Goal: Task Accomplishment & Management: Manage account settings

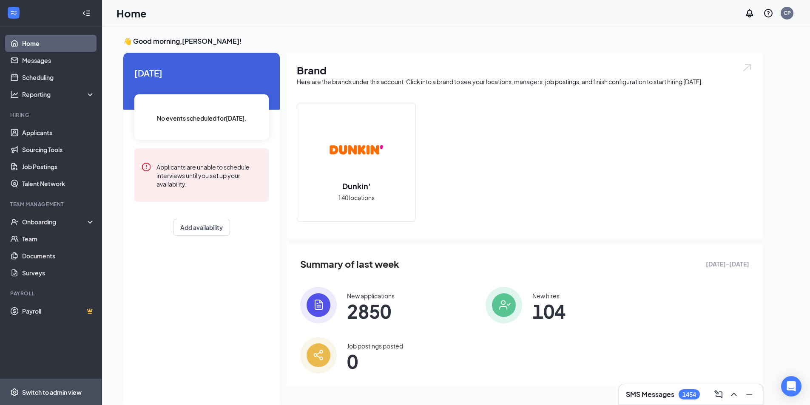
click at [57, 387] on span "Switch to admin view" at bounding box center [58, 392] width 73 height 26
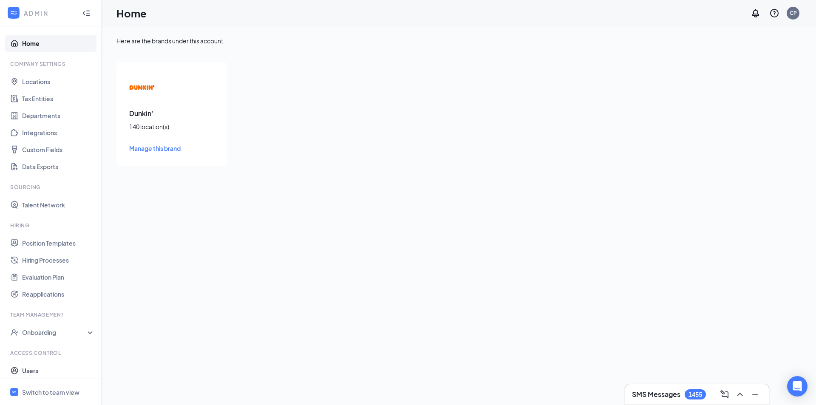
drag, startPoint x: 48, startPoint y: 376, endPoint x: 54, endPoint y: 362, distance: 15.5
click at [48, 376] on link "Users" at bounding box center [58, 370] width 73 height 17
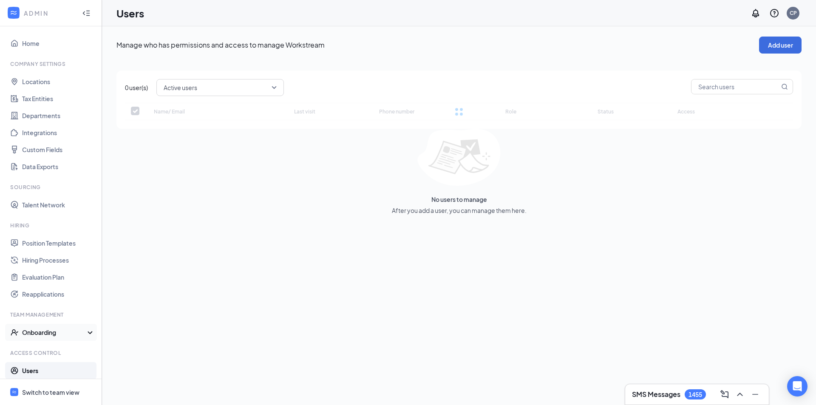
checkbox input "false"
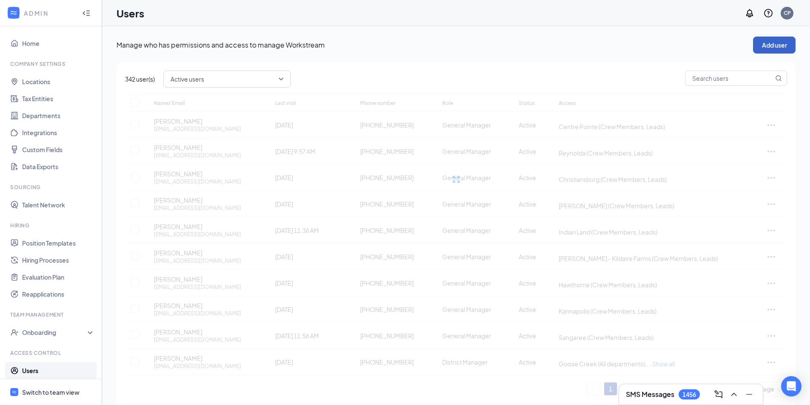
click at [788, 46] on button "Add user" at bounding box center [774, 45] width 42 height 17
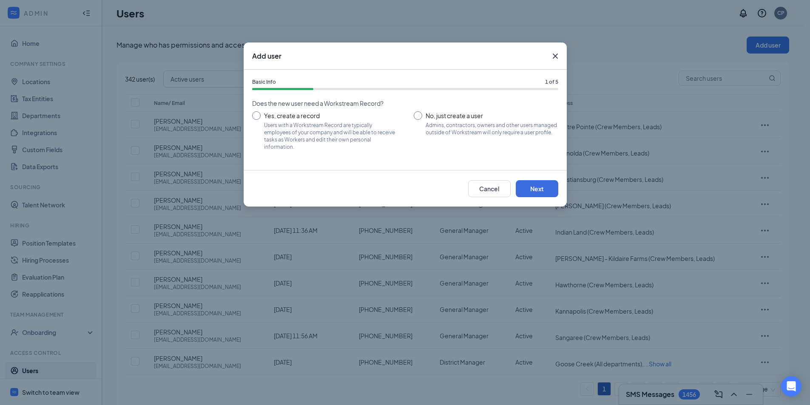
click at [479, 119] on input "No, just create a user Admins, contractors, owners and other users managed outs…" at bounding box center [486, 130] width 144 height 38
radio input "true"
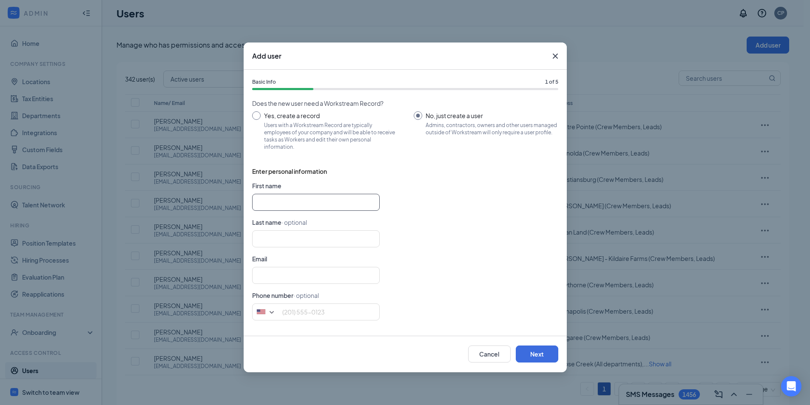
click at [290, 196] on input "text" at bounding box center [315, 202] width 127 height 17
type input "[PERSON_NAME]"
paste input "[EMAIL_ADDRESS][DOMAIN_NAME]"
type input "[EMAIL_ADDRESS][DOMAIN_NAME]"
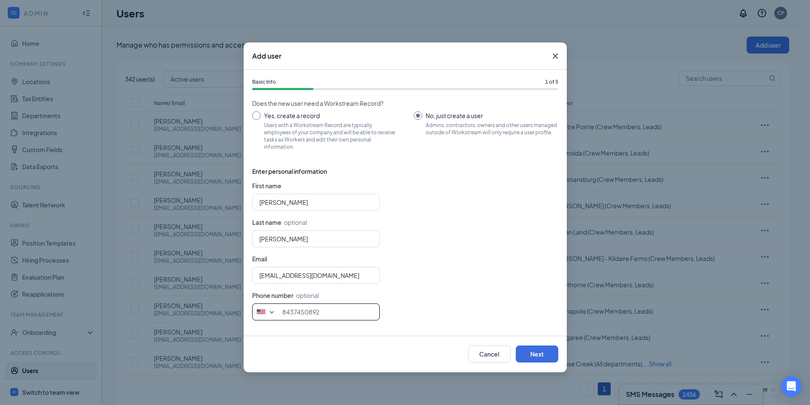
type input "8437450892"
drag, startPoint x: 501, startPoint y: 194, endPoint x: 529, endPoint y: 310, distance: 119.6
click at [502, 195] on div "[PERSON_NAME]" at bounding box center [405, 202] width 306 height 17
click at [546, 363] on button "Next" at bounding box center [537, 354] width 42 height 17
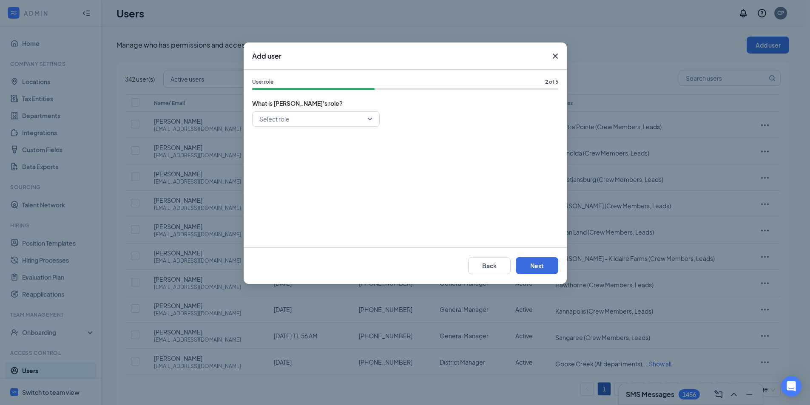
click at [334, 127] on div "Select role" at bounding box center [405, 174] width 306 height 127
click at [333, 120] on input "search" at bounding box center [312, 119] width 111 height 14
click at [293, 181] on span "General Manager" at bounding box center [283, 180] width 49 height 9
click at [536, 263] on button "Next" at bounding box center [537, 265] width 42 height 17
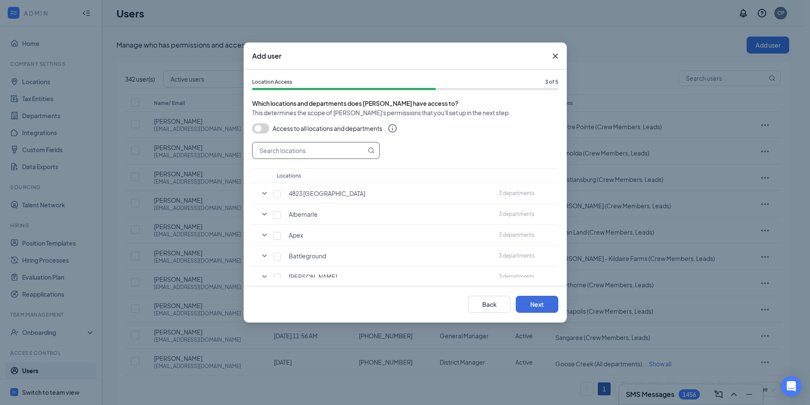
click at [331, 152] on input "text" at bounding box center [308, 150] width 113 height 16
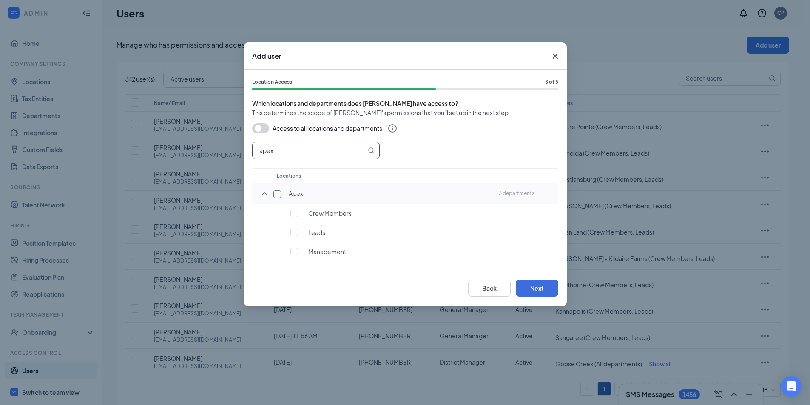
type input "apex"
click at [278, 194] on input "checkbox" at bounding box center [277, 194] width 8 height 8
checkbox input "true"
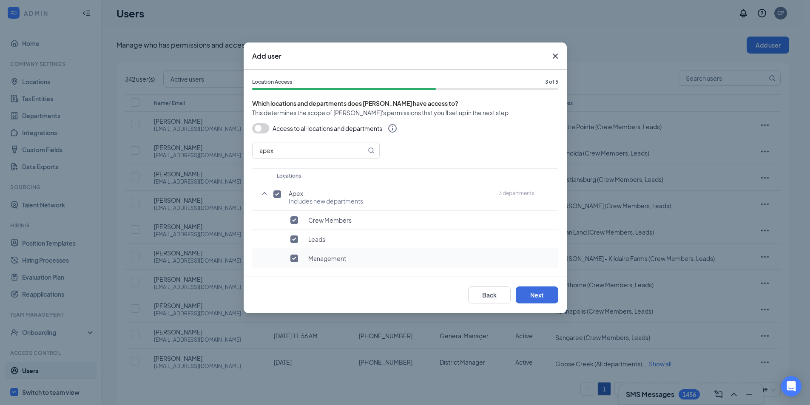
click at [292, 257] on input "checkbox" at bounding box center [294, 259] width 8 height 8
checkbox input "false"
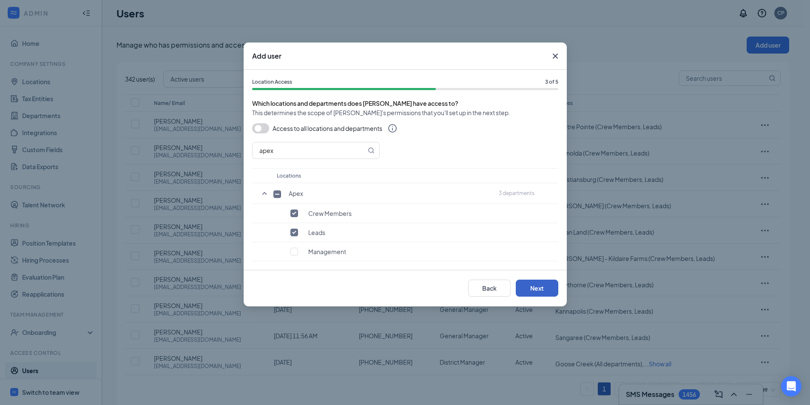
click at [527, 295] on button "Next" at bounding box center [537, 288] width 42 height 17
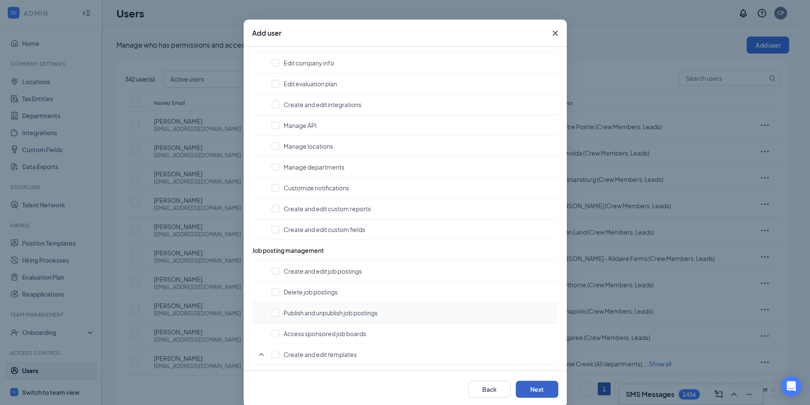
scroll to position [35, 0]
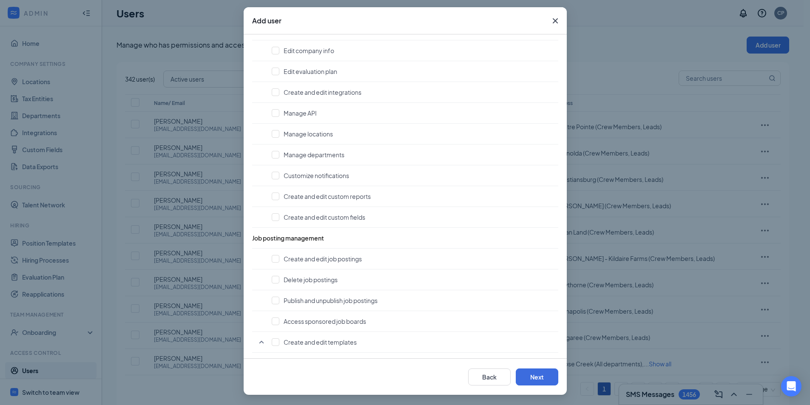
click at [544, 386] on div "Back Next" at bounding box center [405, 376] width 323 height 37
click at [542, 385] on button "Next" at bounding box center [537, 376] width 42 height 17
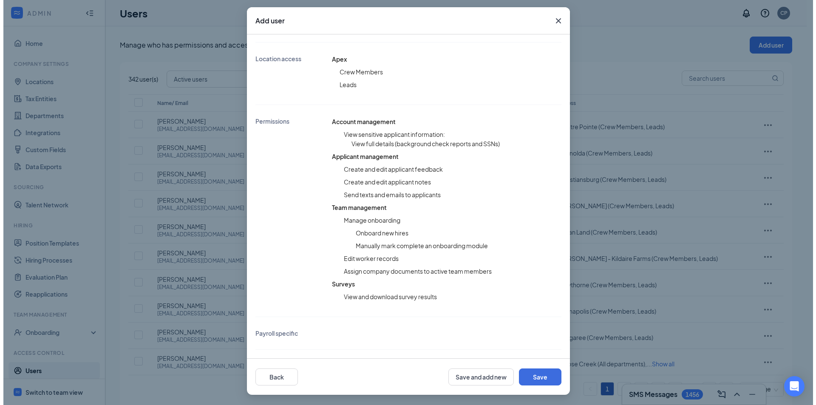
scroll to position [159, 0]
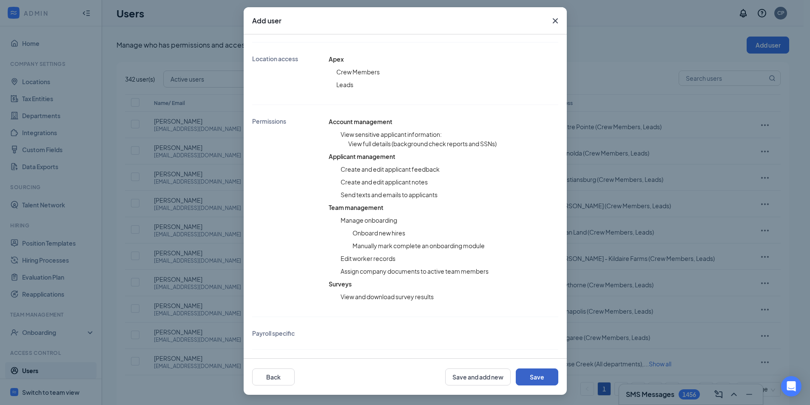
click at [542, 382] on button "Save" at bounding box center [537, 376] width 42 height 17
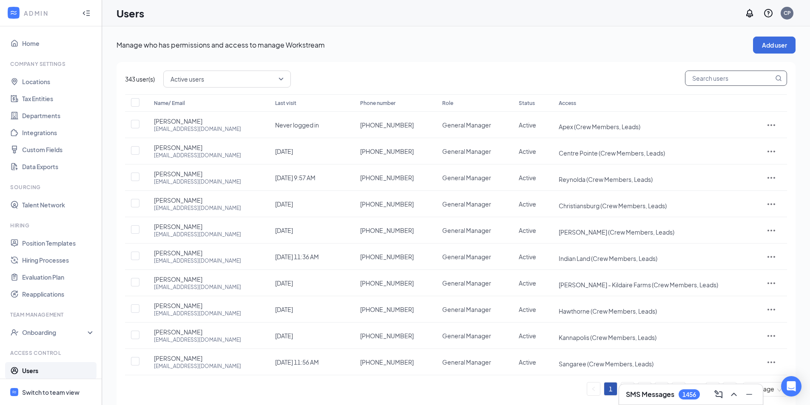
click at [728, 74] on input "text" at bounding box center [729, 78] width 88 height 14
type input "kel"
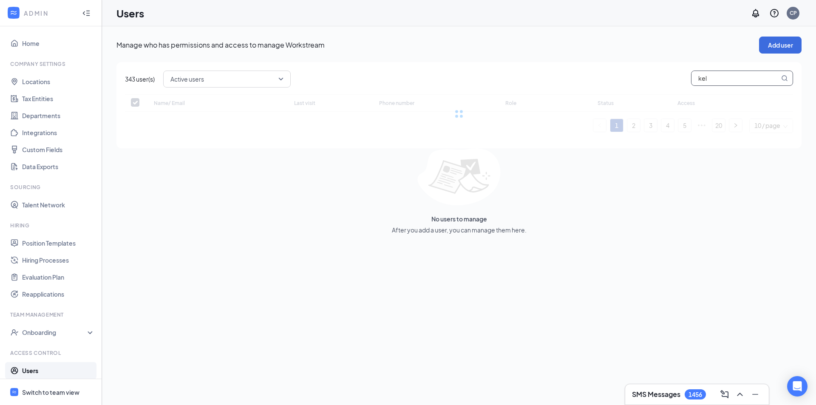
checkbox input "false"
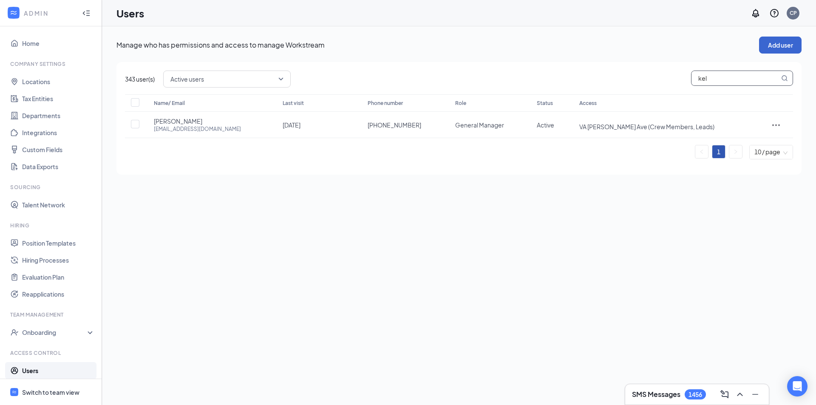
type input "kel"
click at [759, 49] on button "Add user" at bounding box center [780, 45] width 42 height 17
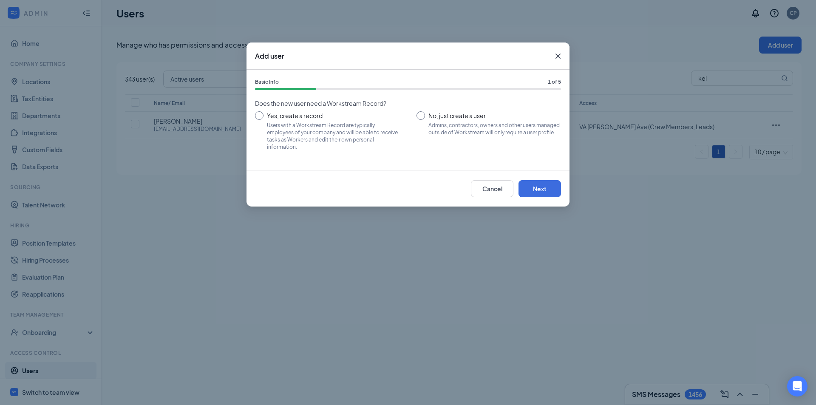
click at [437, 113] on input "No, just create a user Admins, contractors, owners and other users managed outs…" at bounding box center [488, 130] width 144 height 38
radio input "true"
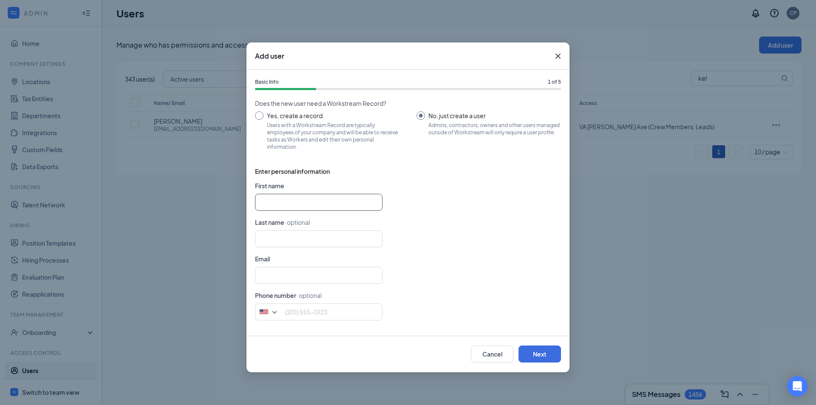
click at [304, 199] on input "text" at bounding box center [318, 202] width 127 height 17
type input "[PERSON_NAME]"
drag, startPoint x: 275, startPoint y: 266, endPoint x: 286, endPoint y: 274, distance: 13.6
click at [275, 267] on input "text" at bounding box center [318, 275] width 127 height 17
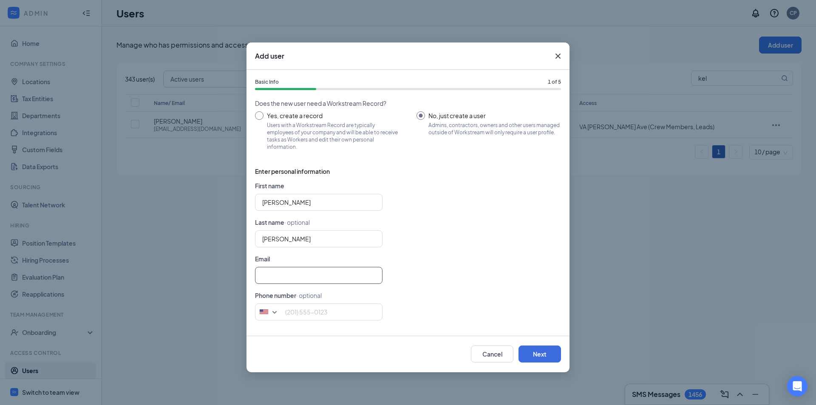
paste input "[EMAIL_ADDRESS][DOMAIN_NAME]"
type input "[EMAIL_ADDRESS][DOMAIN_NAME]"
click at [293, 306] on input "tel" at bounding box center [318, 311] width 127 height 17
type input "8437450892"
click at [448, 260] on form "First name [PERSON_NAME] Last name · optional [PERSON_NAME] Email [EMAIL_ADDRES…" at bounding box center [408, 254] width 306 height 146
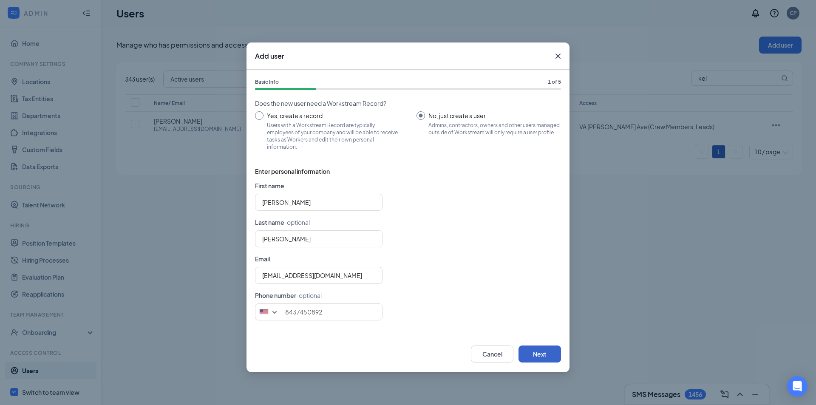
click at [544, 349] on button "Next" at bounding box center [539, 354] width 42 height 17
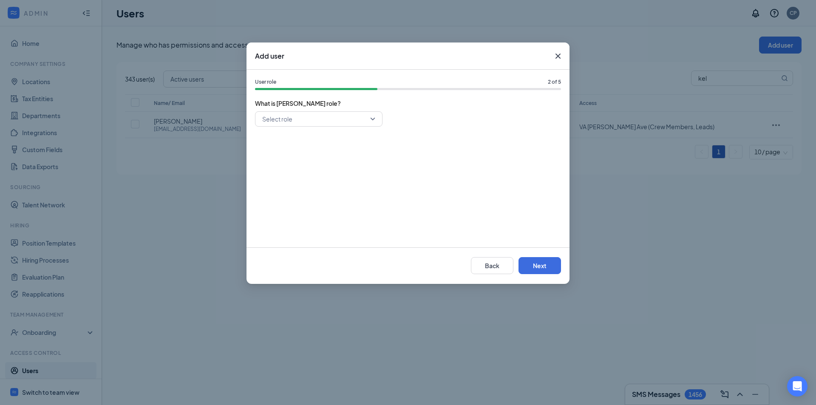
click at [322, 116] on input "search" at bounding box center [315, 119] width 111 height 14
click at [294, 180] on span "General Manager" at bounding box center [286, 180] width 49 height 9
click at [533, 265] on button "Next" at bounding box center [539, 265] width 42 height 17
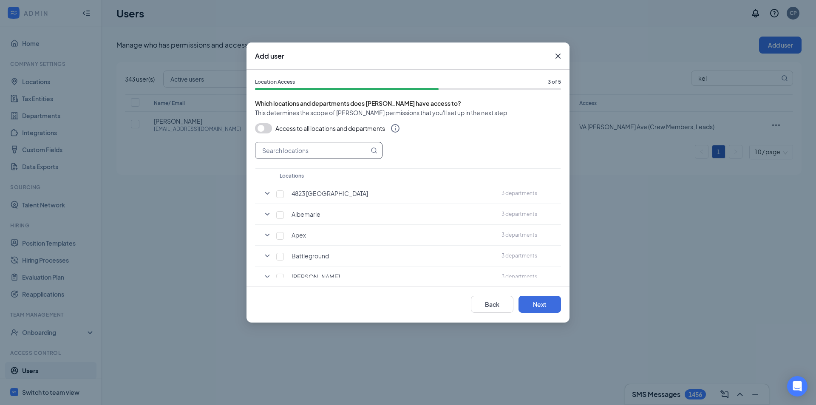
click at [356, 152] on input "text" at bounding box center [311, 150] width 113 height 16
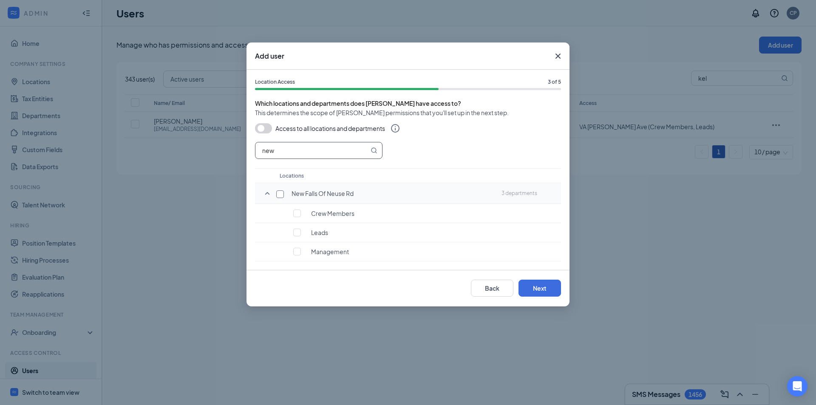
type input "new"
drag, startPoint x: 283, startPoint y: 192, endPoint x: 291, endPoint y: 212, distance: 21.4
click at [283, 192] on input "checkbox" at bounding box center [280, 194] width 8 height 8
checkbox input "true"
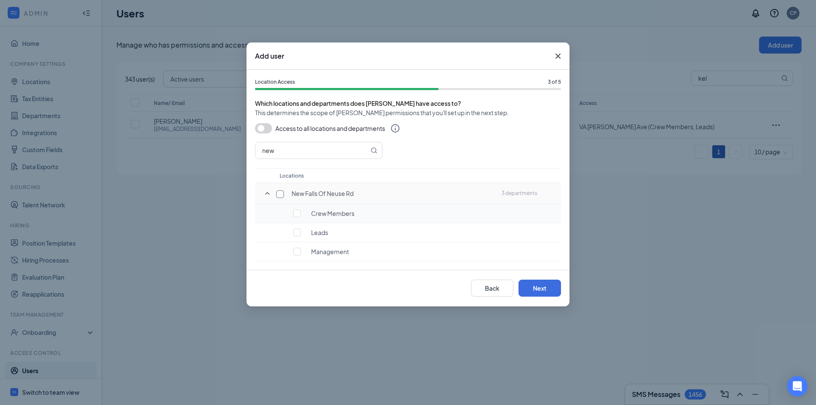
checkbox input "true"
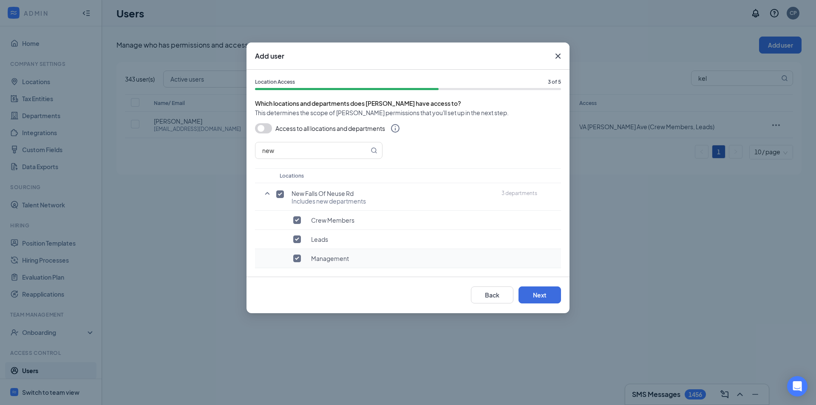
click at [300, 257] on input "checkbox" at bounding box center [297, 259] width 8 height 8
checkbox input "false"
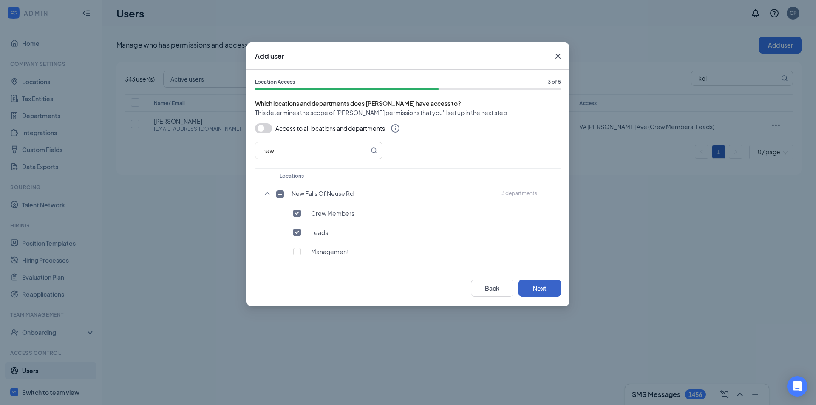
click at [534, 288] on button "Next" at bounding box center [539, 288] width 42 height 17
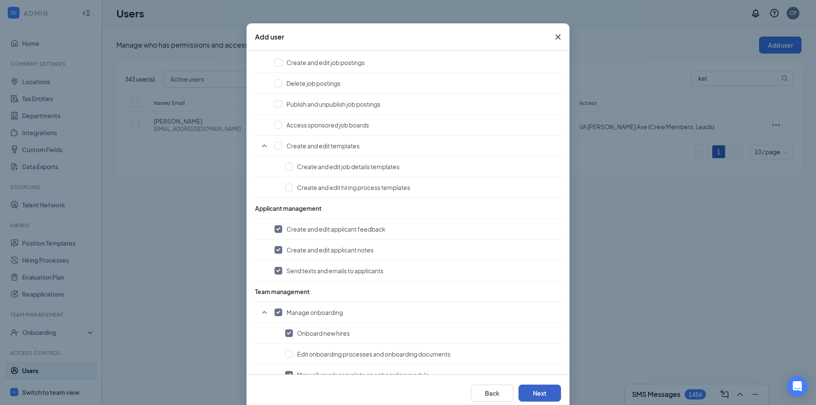
scroll to position [35, 0]
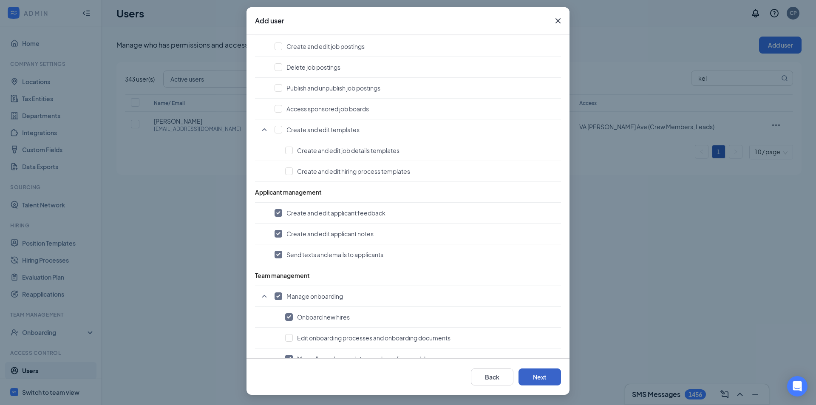
click at [529, 381] on button "Next" at bounding box center [539, 376] width 42 height 17
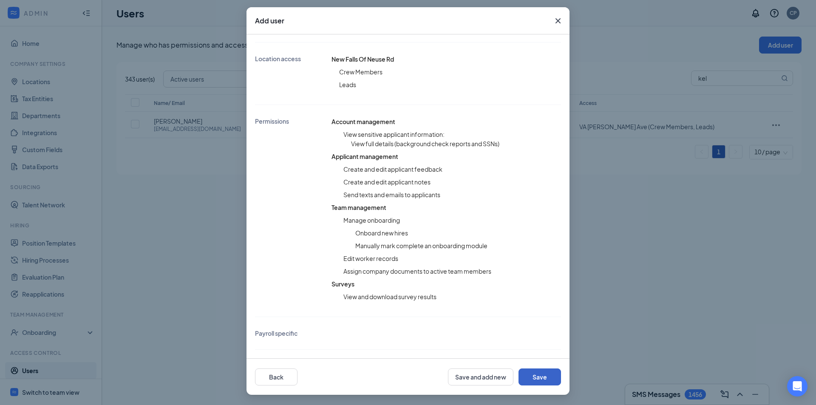
click at [535, 375] on button "Save" at bounding box center [539, 376] width 42 height 17
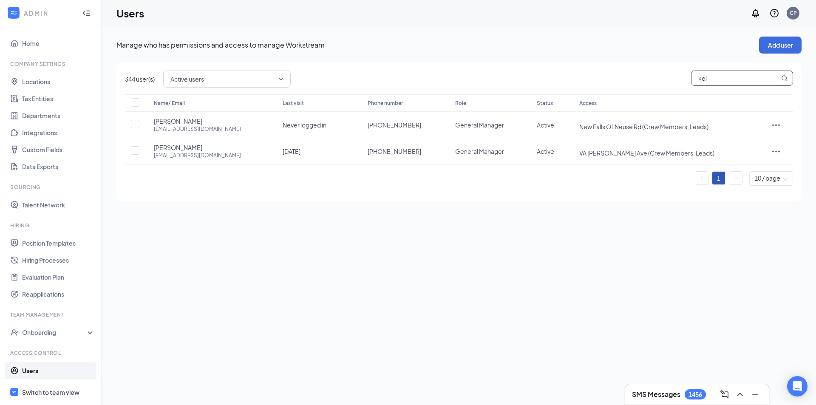
click at [734, 81] on input "kel" at bounding box center [735, 78] width 88 height 14
type input "crys"
checkbox input "true"
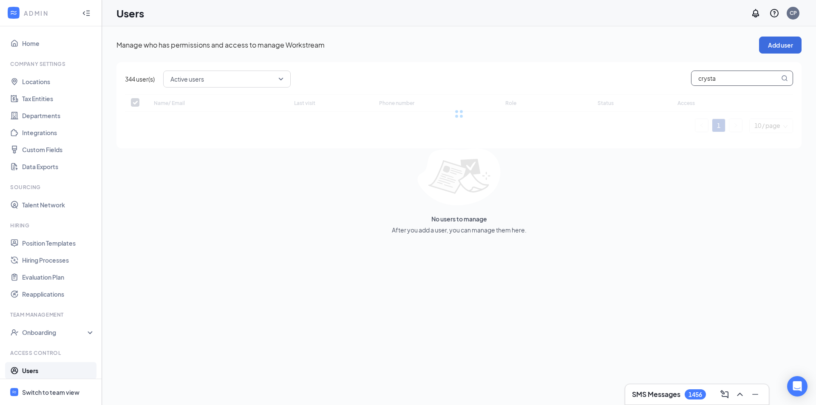
type input "crystal"
checkbox input "false"
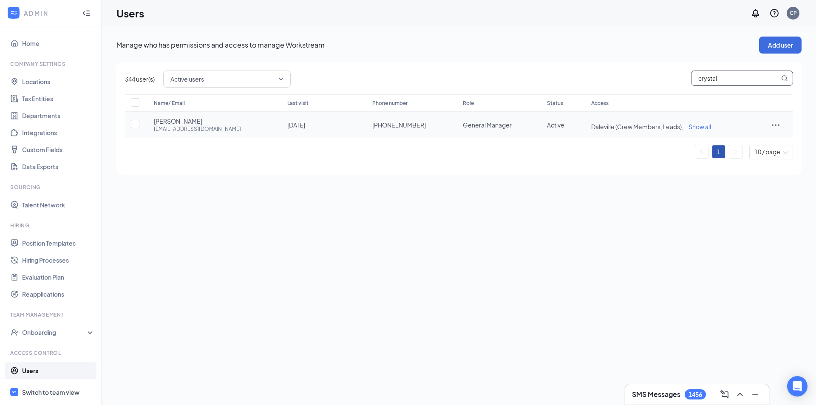
type input "crystal"
click at [777, 120] on icon "ActionsIcon" at bounding box center [776, 125] width 10 height 10
click at [748, 181] on span "Disable" at bounding box center [751, 181] width 53 height 9
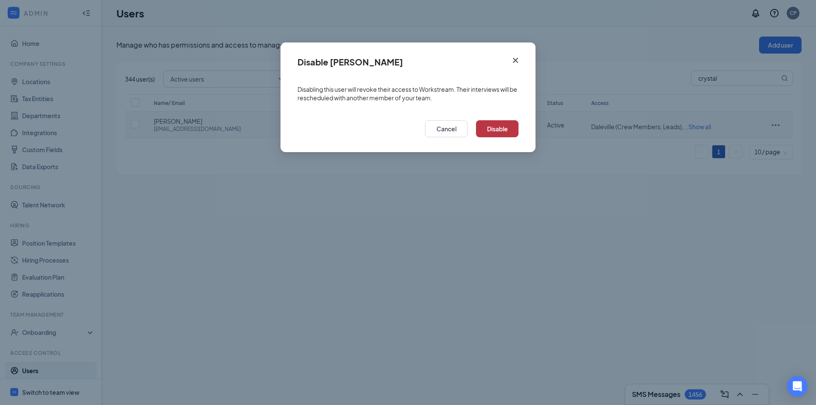
click at [504, 133] on button "Disable" at bounding box center [497, 128] width 42 height 17
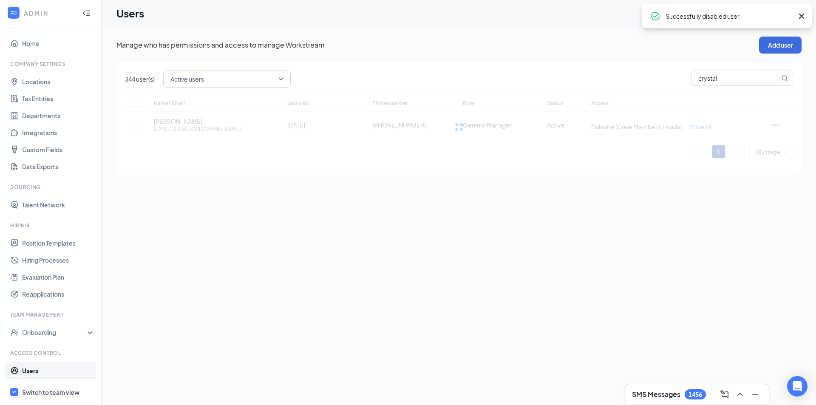
checkbox input "true"
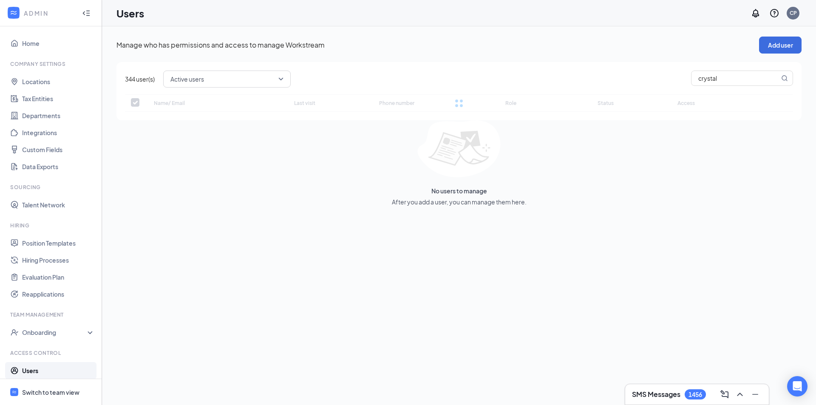
click at [775, 61] on div "Manage who has permissions and access to manage Workstream Add user 344 user(s)…" at bounding box center [458, 122] width 685 height 170
click at [778, 48] on button "Add user" at bounding box center [780, 45] width 42 height 17
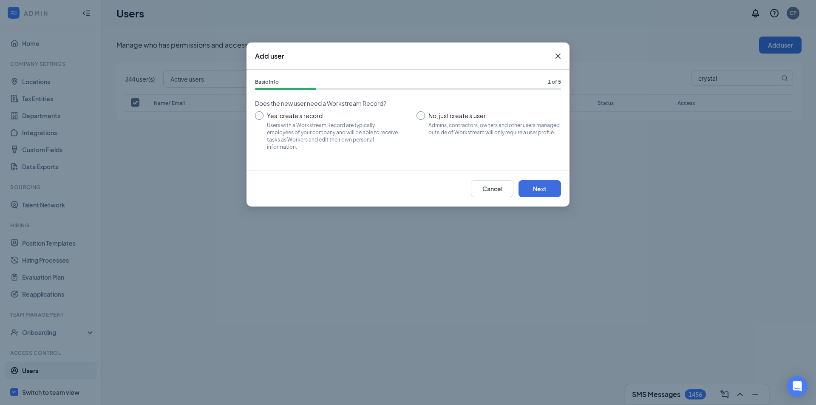
click at [434, 118] on input "No, just create a user Admins, contractors, owners and other users managed outs…" at bounding box center [488, 130] width 144 height 38
radio input "true"
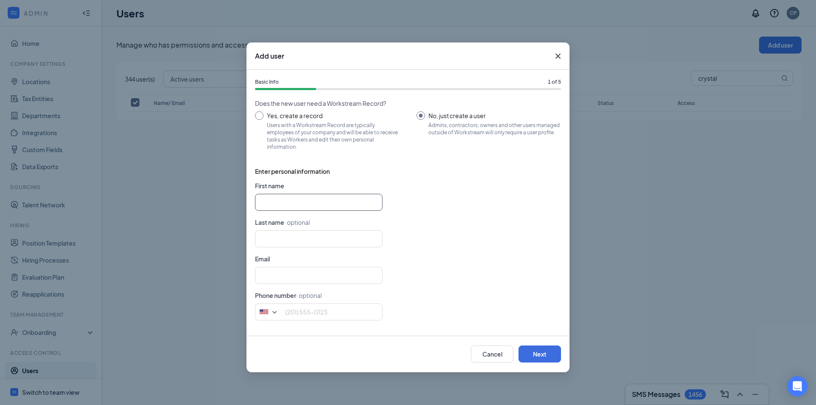
click at [277, 201] on input "text" at bounding box center [318, 202] width 127 height 17
type input "Maris"
type input "Majors"
paste input "[EMAIL_ADDRESS][DOMAIN_NAME]"
type input "[EMAIL_ADDRESS][DOMAIN_NAME]"
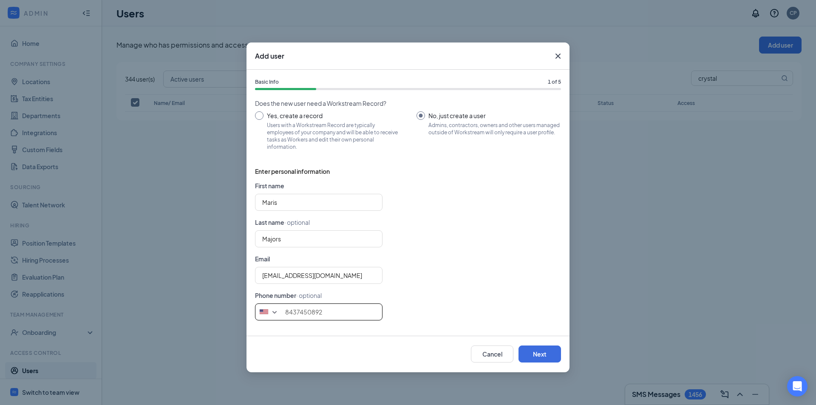
type input "8437450892"
click at [466, 214] on form "First name [PERSON_NAME] Last name · optional [PERSON_NAME] Email [EMAIL_ADDRES…" at bounding box center [408, 254] width 306 height 146
click at [528, 355] on button "Next" at bounding box center [539, 354] width 42 height 17
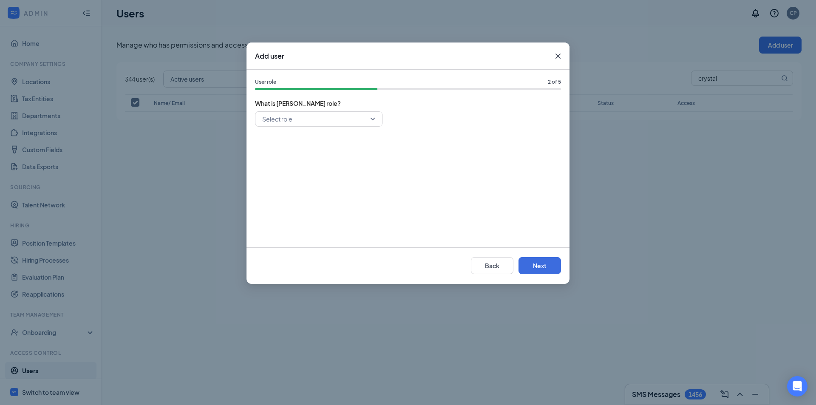
click at [349, 123] on input "search" at bounding box center [315, 119] width 111 height 14
click at [287, 178] on span "General Manager" at bounding box center [286, 180] width 49 height 9
drag, startPoint x: 567, startPoint y: 272, endPoint x: 558, endPoint y: 267, distance: 10.8
click at [565, 271] on div "Back Next" at bounding box center [407, 265] width 323 height 37
click at [558, 267] on button "Next" at bounding box center [539, 265] width 42 height 17
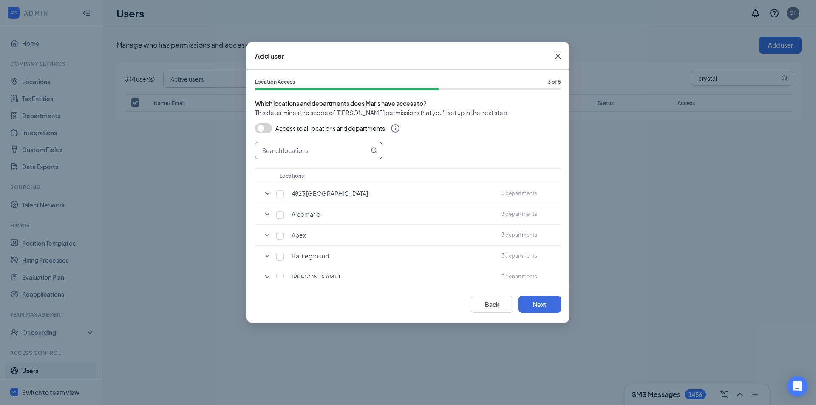
click at [313, 150] on input "text" at bounding box center [311, 150] width 113 height 16
type input "north"
click at [277, 196] on input "checkbox" at bounding box center [280, 194] width 8 height 8
checkbox input "true"
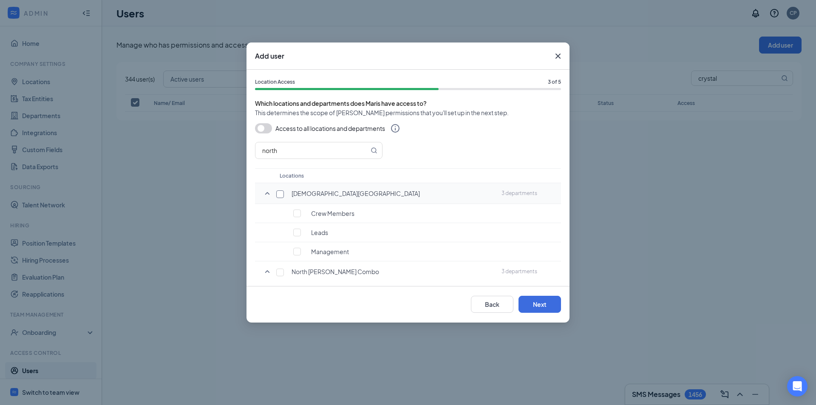
checkbox input "true"
click at [299, 261] on input "checkbox" at bounding box center [297, 259] width 8 height 8
checkbox input "false"
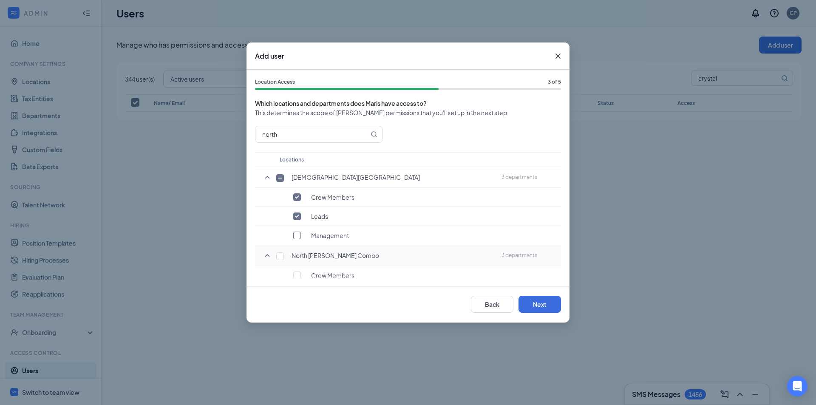
scroll to position [42, 0]
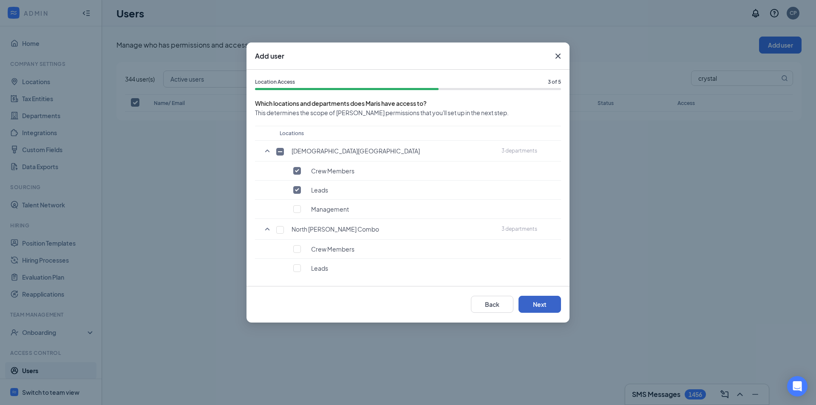
click at [545, 305] on button "Next" at bounding box center [539, 304] width 42 height 17
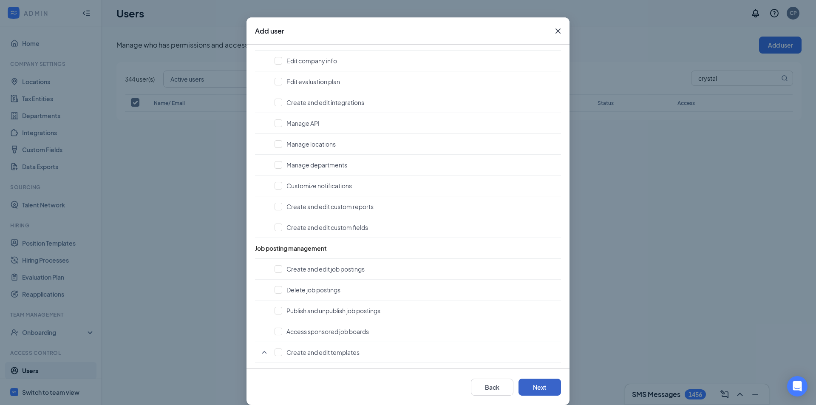
scroll to position [35, 0]
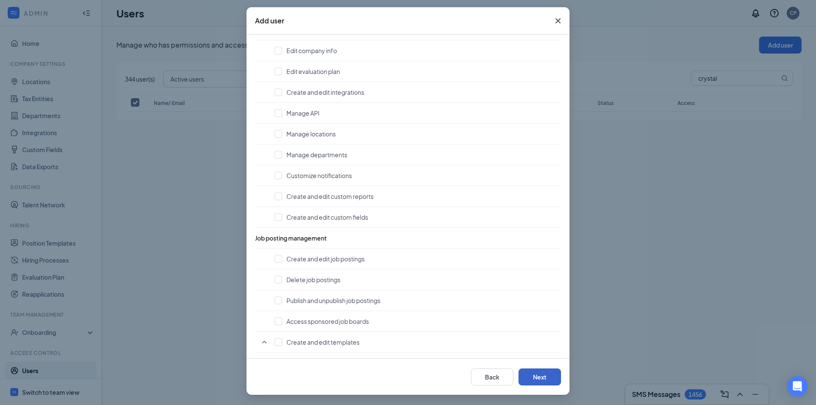
click at [547, 379] on button "Next" at bounding box center [539, 376] width 42 height 17
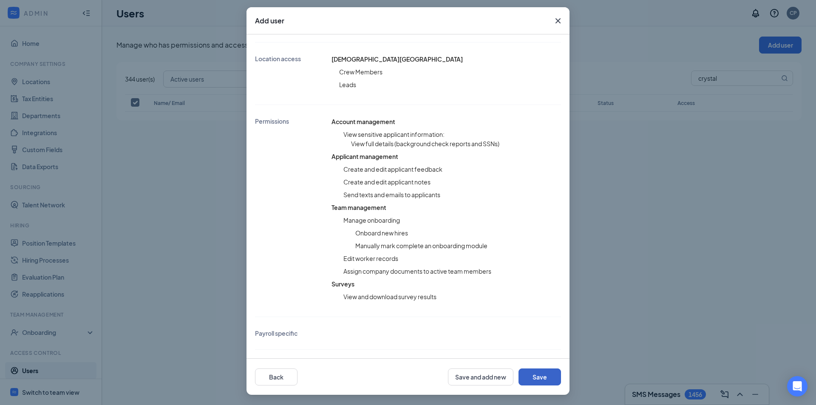
click at [546, 379] on button "Save" at bounding box center [539, 376] width 42 height 17
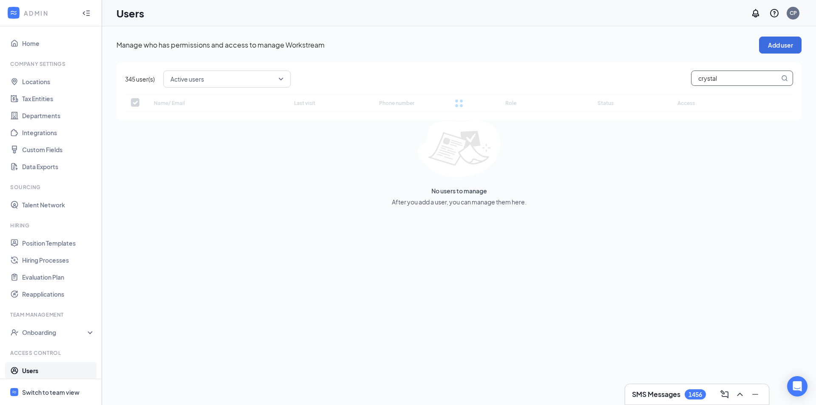
click at [735, 71] on input "crystal" at bounding box center [735, 78] width 88 height 14
type input "[PERSON_NAME]"
checkbox input "false"
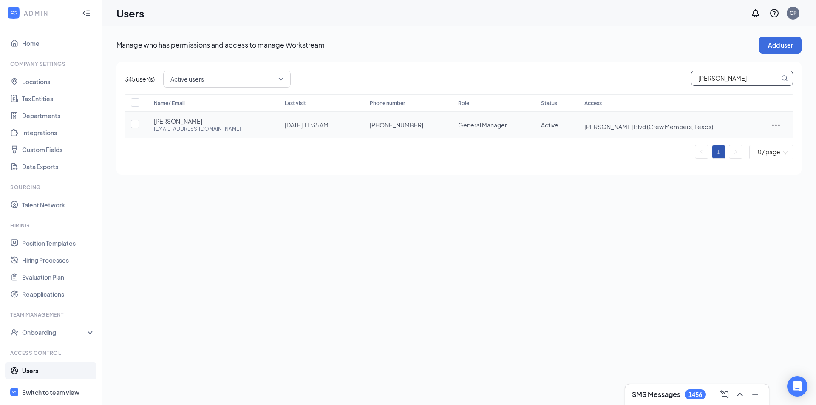
type input "[PERSON_NAME]"
click at [768, 121] on div at bounding box center [776, 125] width 17 height 10
click at [754, 145] on span "Edit user" at bounding box center [751, 142] width 53 height 9
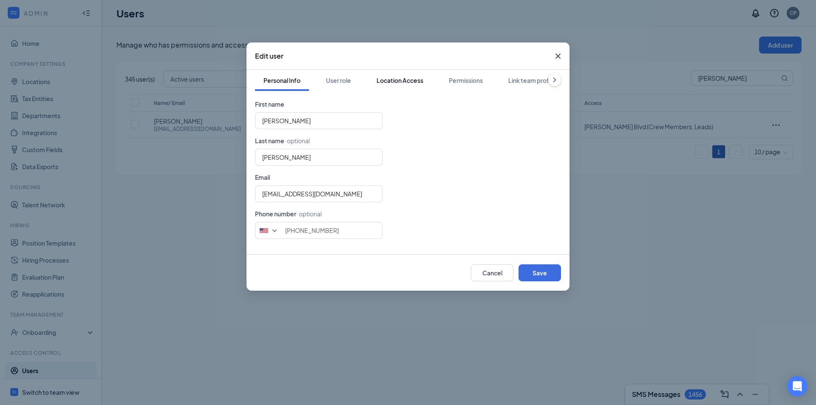
click at [411, 83] on div "Location Access" at bounding box center [400, 80] width 47 height 8
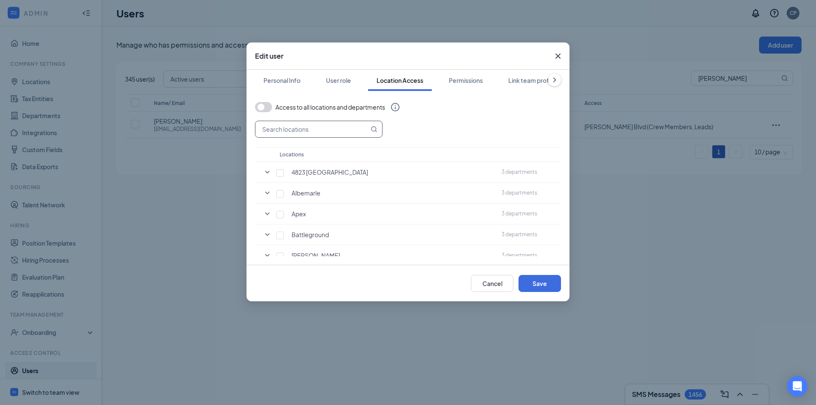
click at [331, 132] on input "text" at bounding box center [311, 129] width 113 height 16
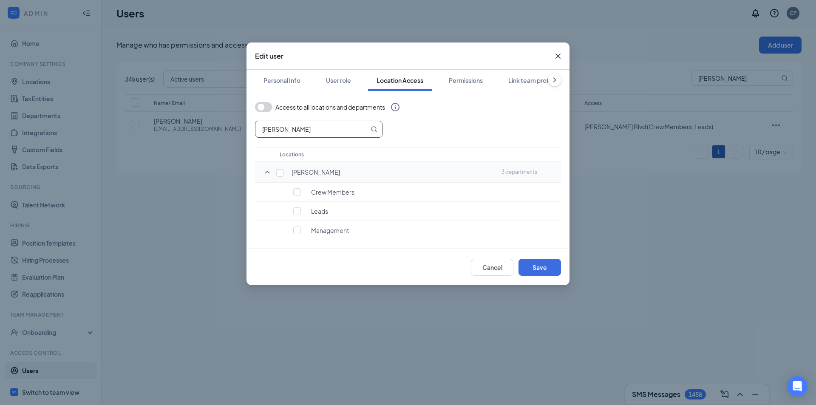
type input "[PERSON_NAME]"
click at [278, 167] on td "[PERSON_NAME]" at bounding box center [386, 172] width 222 height 21
click at [281, 173] on input "checkbox" at bounding box center [280, 173] width 8 height 8
checkbox input "true"
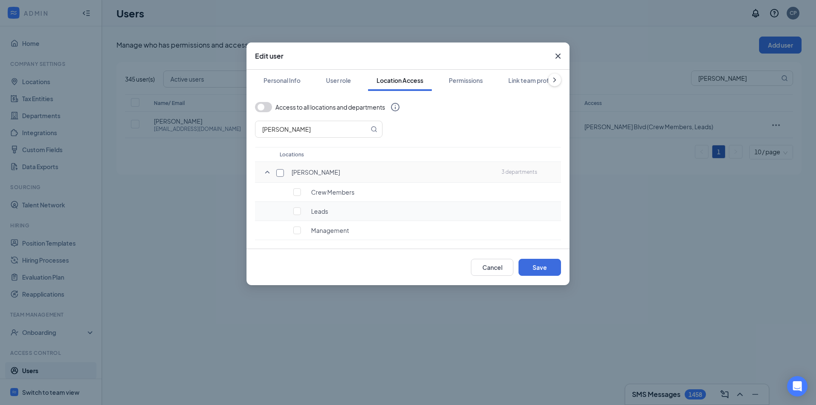
checkbox input "true"
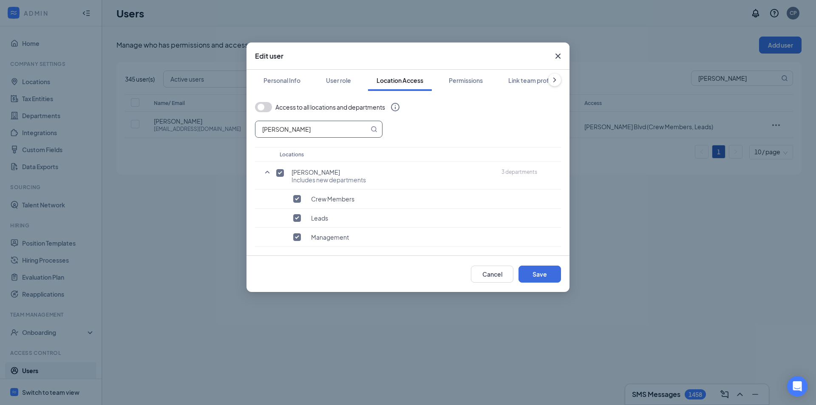
click at [344, 129] on input "[PERSON_NAME]" at bounding box center [311, 129] width 113 height 16
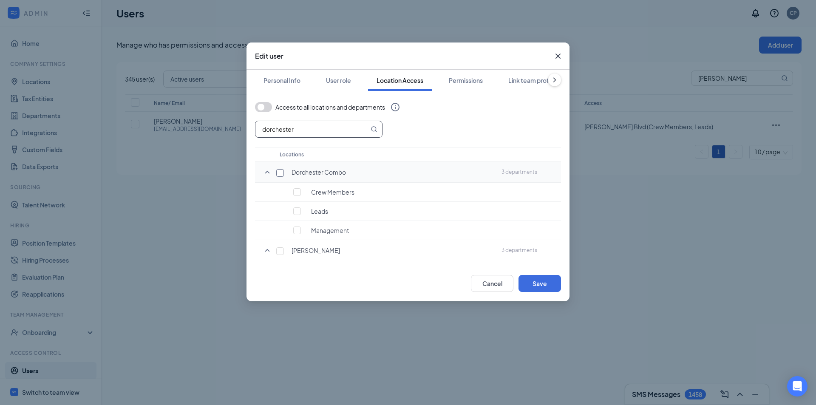
type input "dorchester"
click at [278, 171] on input "checkbox" at bounding box center [280, 173] width 8 height 8
checkbox input "true"
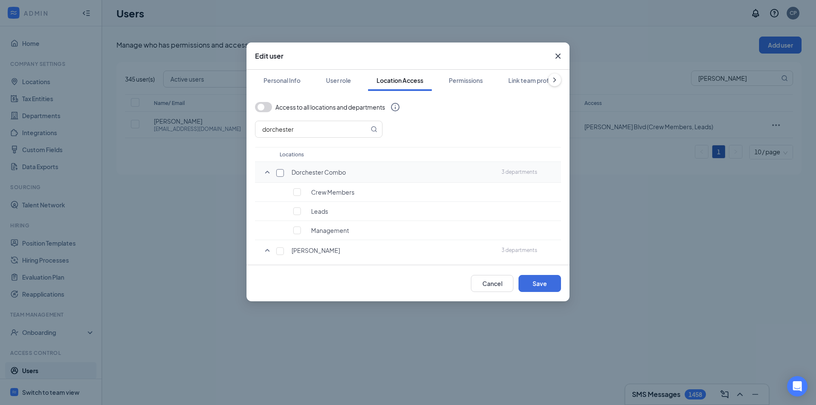
checkbox input "true"
click at [280, 258] on div "Personal Info User role Location Access Permissions Link team profile Access to…" at bounding box center [407, 167] width 323 height 195
click at [280, 254] on div "[PERSON_NAME]" at bounding box center [386, 256] width 213 height 8
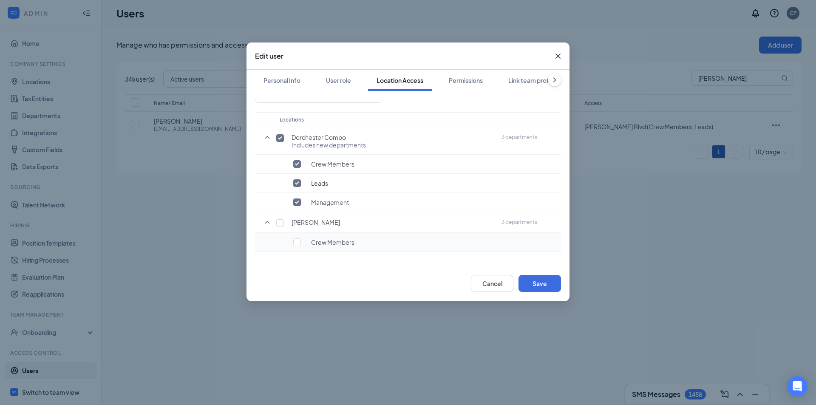
scroll to position [69, 0]
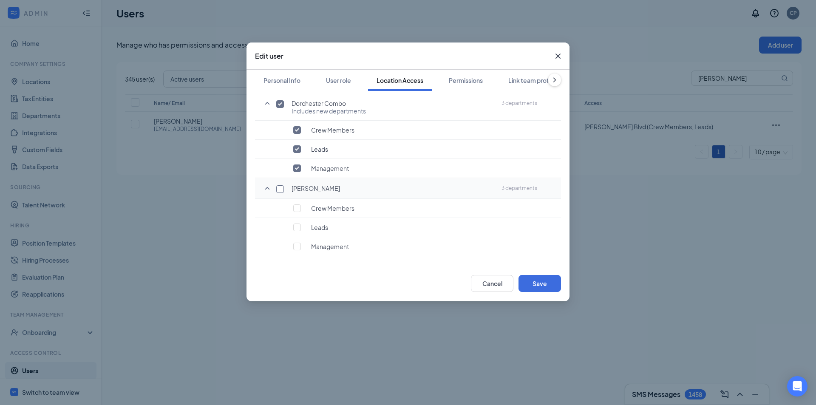
click at [280, 186] on input "checkbox" at bounding box center [280, 189] width 8 height 8
checkbox input "true"
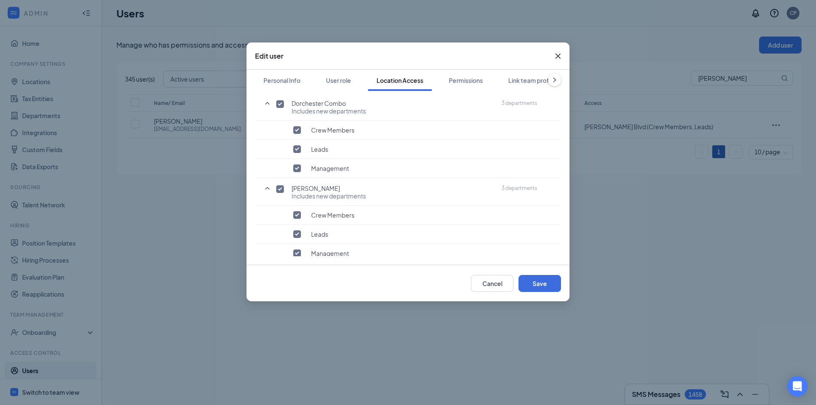
scroll to position [0, 0]
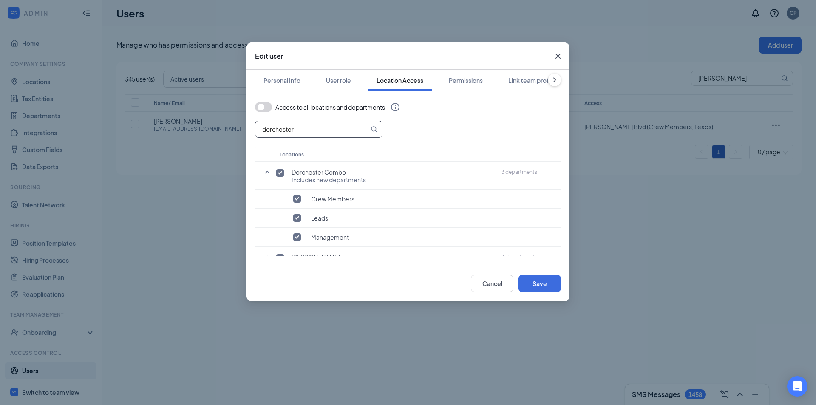
click at [295, 129] on input "dorchester" at bounding box center [311, 129] width 113 height 16
click at [295, 130] on input "dorchester" at bounding box center [311, 129] width 113 height 16
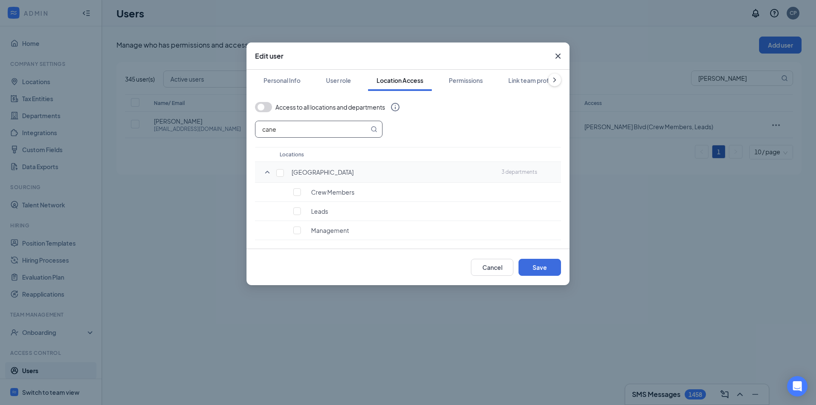
type input "cane"
click at [275, 173] on td "[GEOGRAPHIC_DATA]" at bounding box center [386, 172] width 222 height 21
drag, startPoint x: 279, startPoint y: 175, endPoint x: 282, endPoint y: 149, distance: 26.5
click at [279, 174] on input "checkbox" at bounding box center [280, 173] width 8 height 8
checkbox input "true"
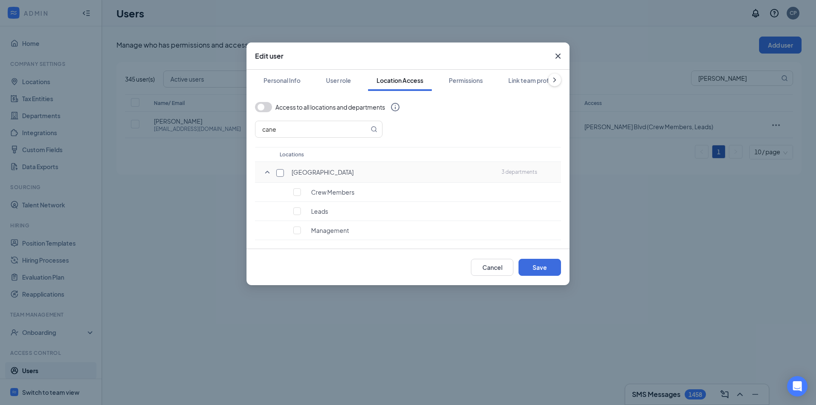
checkbox input "true"
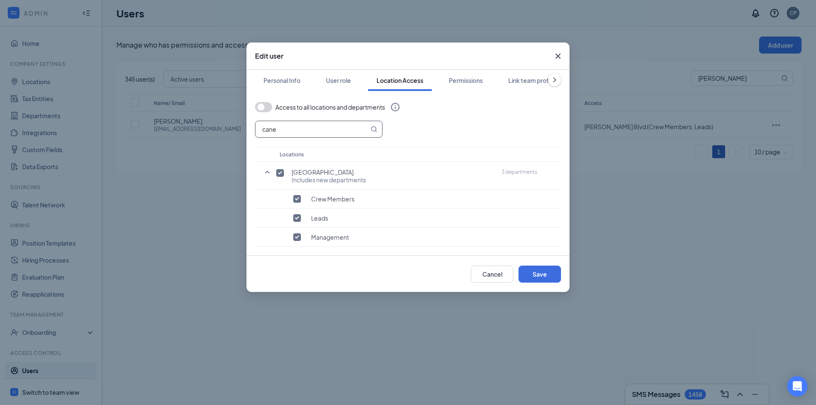
click at [286, 122] on input "cane" at bounding box center [311, 129] width 113 height 16
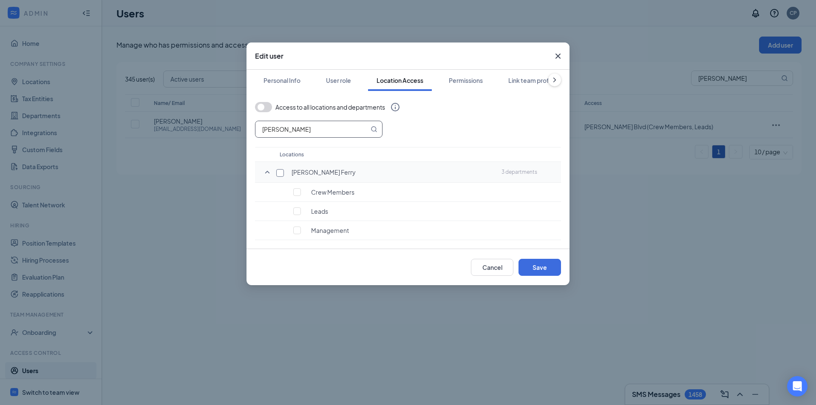
type input "[PERSON_NAME]"
drag, startPoint x: 278, startPoint y: 176, endPoint x: 282, endPoint y: 142, distance: 33.5
click at [278, 175] on input "checkbox" at bounding box center [280, 173] width 8 height 8
checkbox input "true"
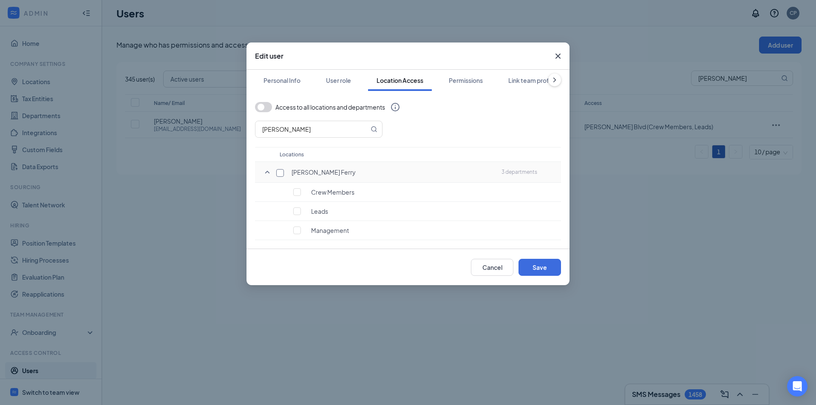
checkbox input "true"
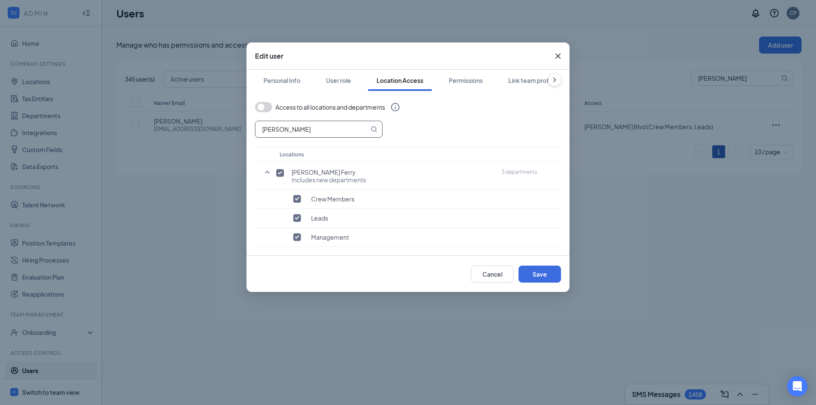
click at [283, 133] on input "[PERSON_NAME]" at bounding box center [311, 129] width 113 height 16
type input "l"
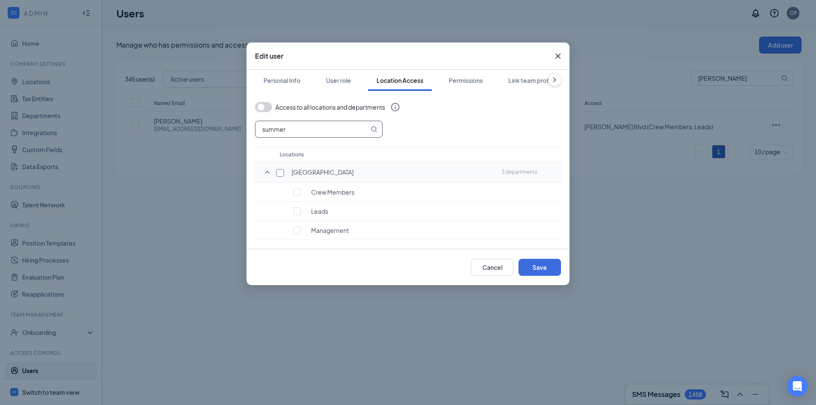
type input "summer"
drag, startPoint x: 278, startPoint y: 172, endPoint x: 272, endPoint y: 129, distance: 43.8
click at [277, 172] on input "checkbox" at bounding box center [280, 173] width 8 height 8
checkbox input "true"
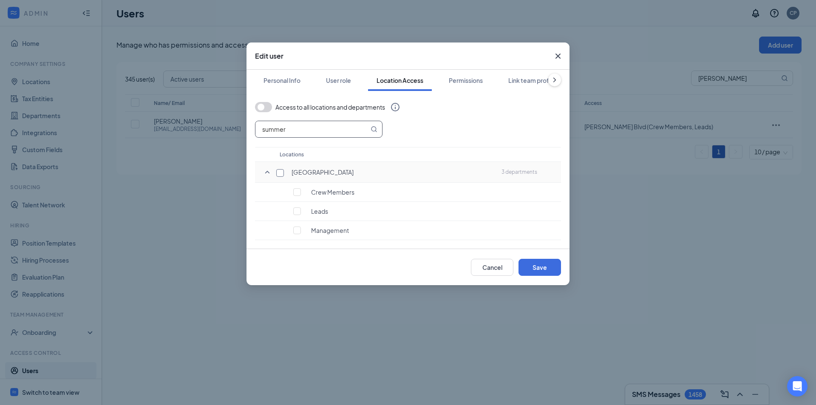
checkbox input "true"
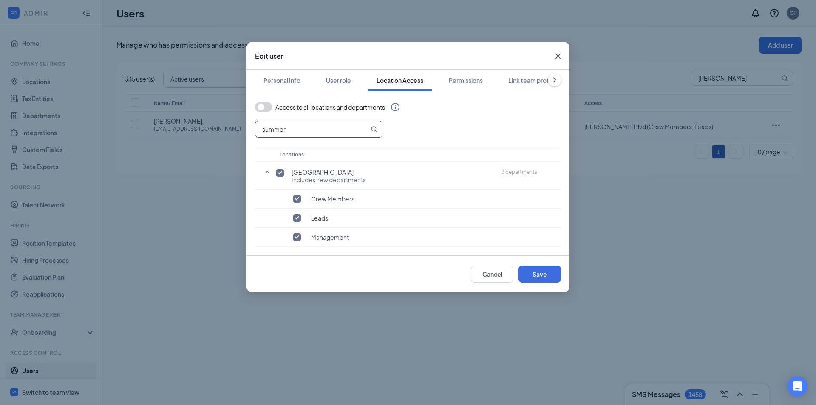
click at [272, 122] on input "summer" at bounding box center [311, 129] width 113 height 16
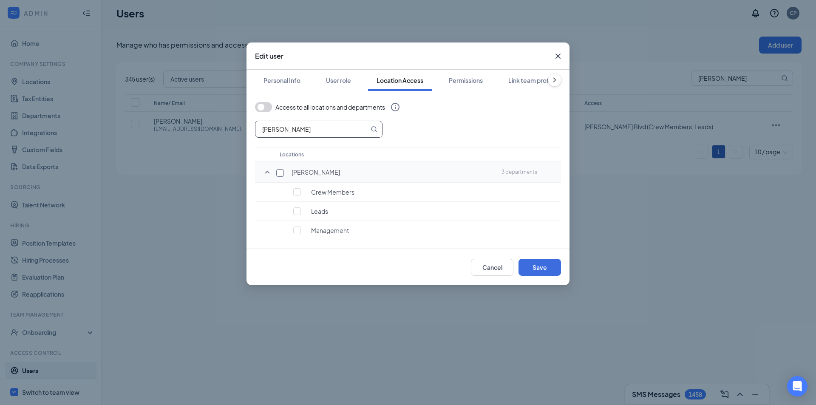
type input "[PERSON_NAME]"
click at [279, 172] on input "checkbox" at bounding box center [280, 173] width 8 height 8
checkbox input "true"
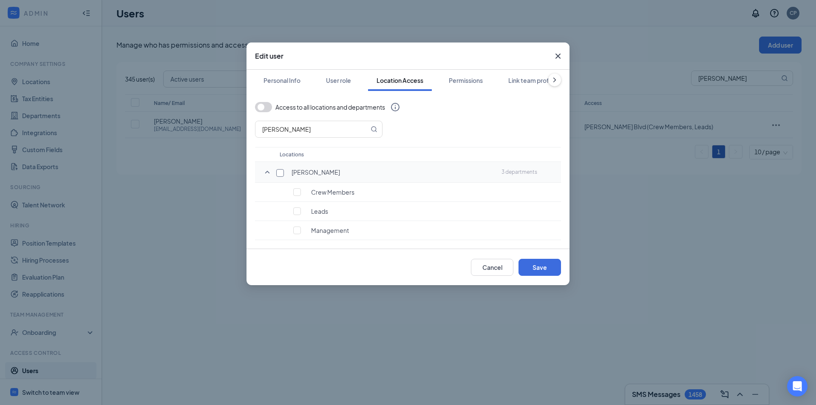
checkbox input "true"
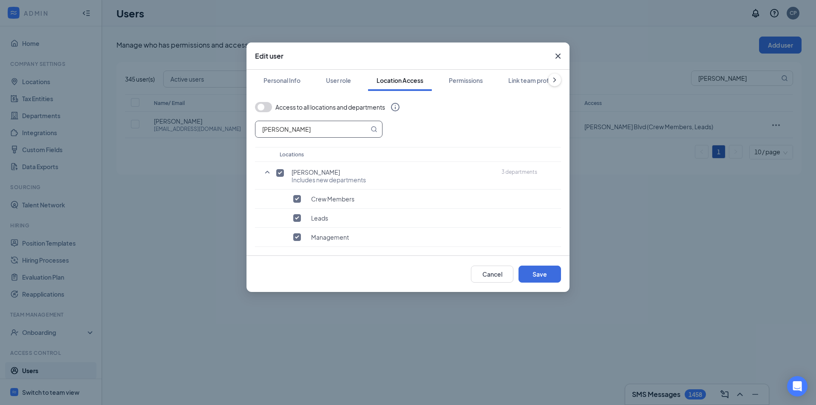
click at [287, 130] on input "[PERSON_NAME]" at bounding box center [311, 129] width 113 height 16
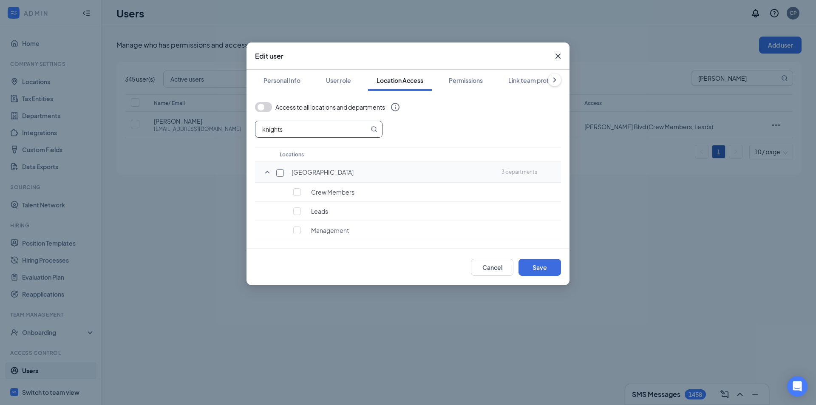
type input "knights"
click at [278, 172] on input "checkbox" at bounding box center [280, 173] width 8 height 8
checkbox input "true"
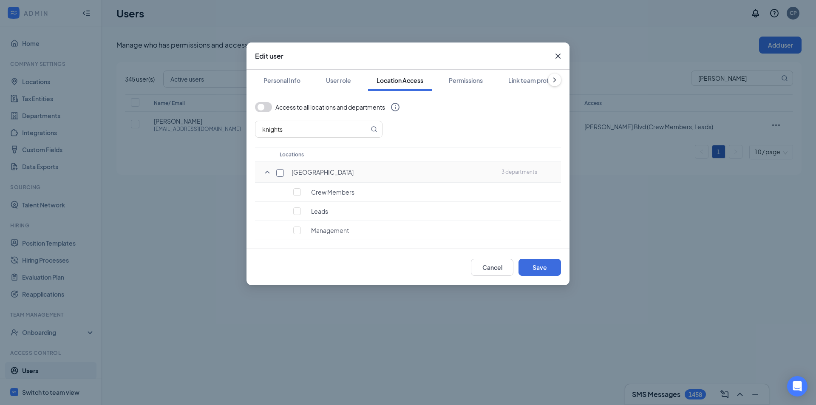
checkbox input "true"
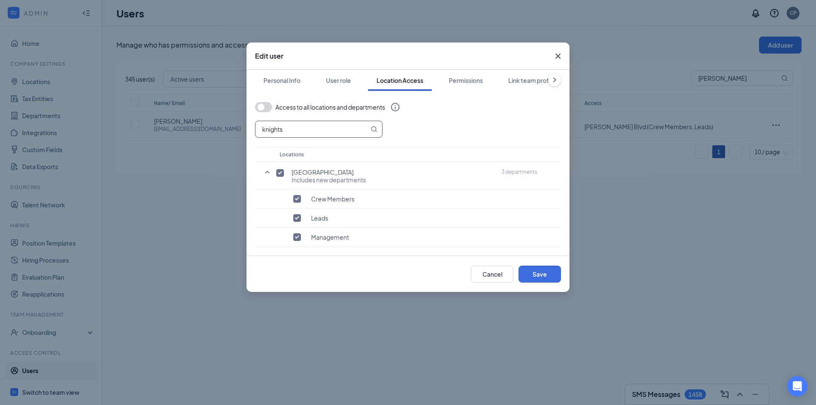
click at [290, 127] on input "knights" at bounding box center [311, 129] width 113 height 16
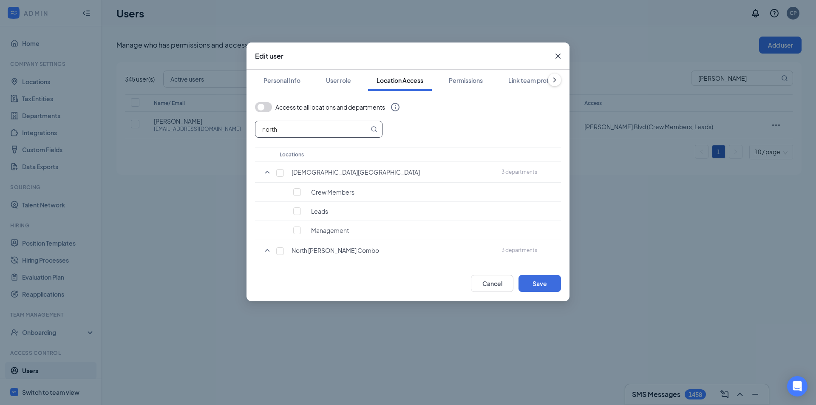
click at [297, 128] on input "north" at bounding box center [311, 129] width 113 height 16
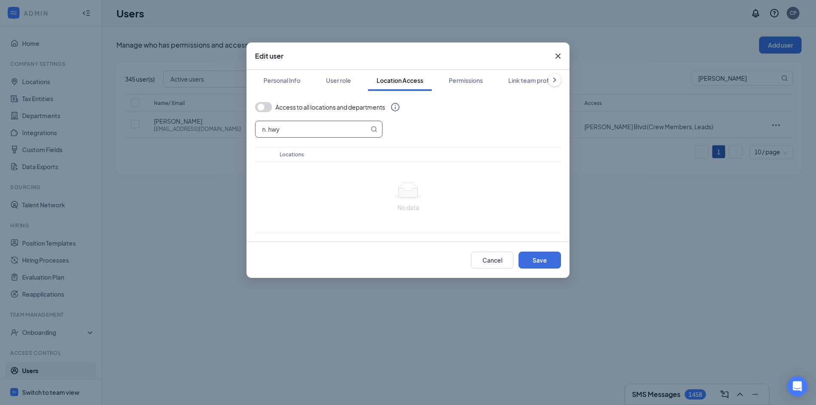
click at [285, 129] on input "n. hwy" at bounding box center [311, 129] width 113 height 16
drag, startPoint x: 270, startPoint y: 127, endPoint x: 223, endPoint y: 126, distance: 47.6
click at [224, 127] on div "Edit user Personal Info User role Location Access Permissions Link team profile…" at bounding box center [408, 202] width 816 height 405
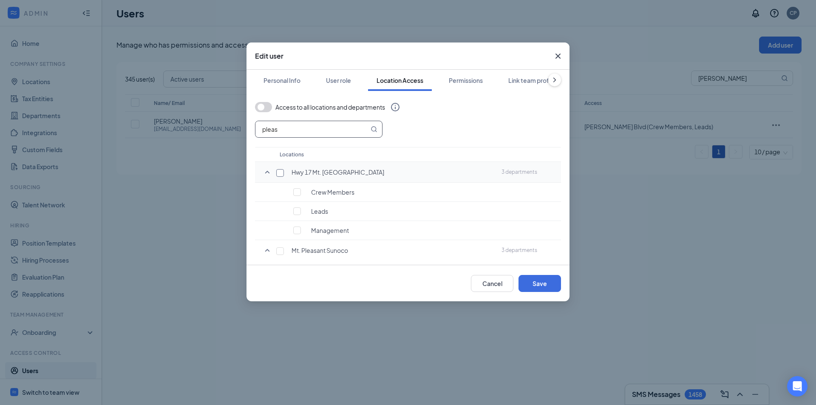
type input "pleas"
click at [281, 169] on input "checkbox" at bounding box center [280, 173] width 8 height 8
checkbox input "true"
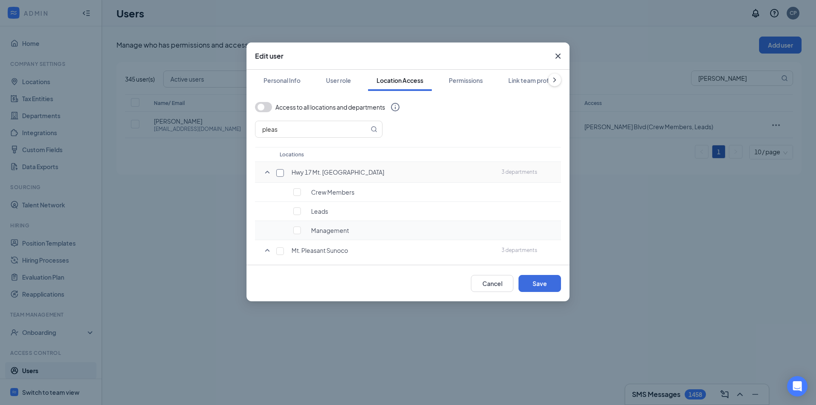
checkbox input "true"
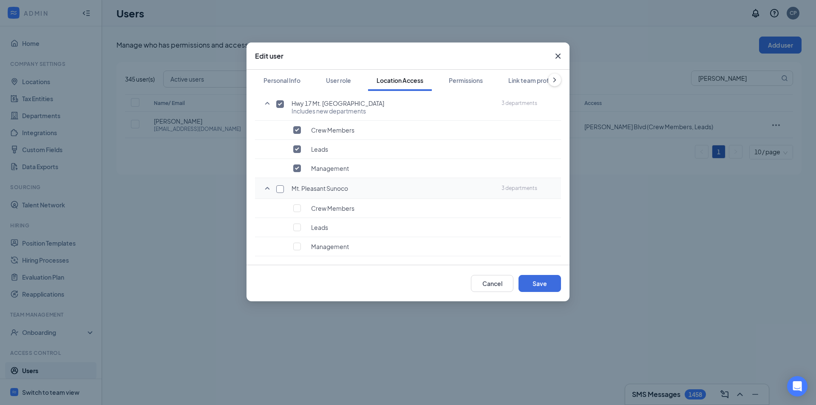
click at [279, 185] on tr "Mt. Pleasant Sunoco 3 departments" at bounding box center [408, 188] width 306 height 21
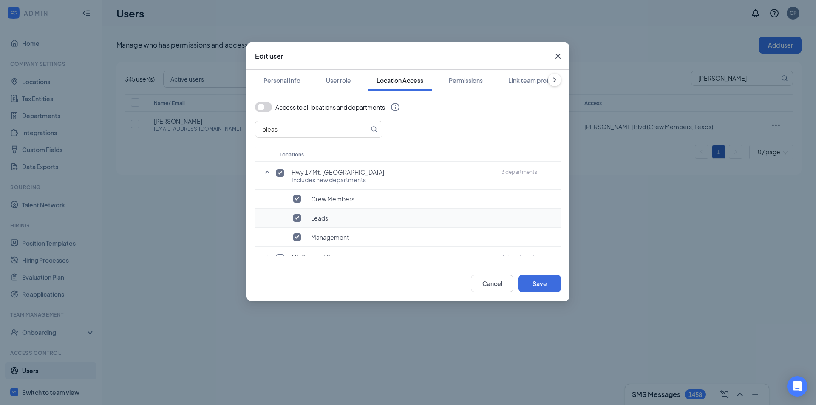
scroll to position [69, 0]
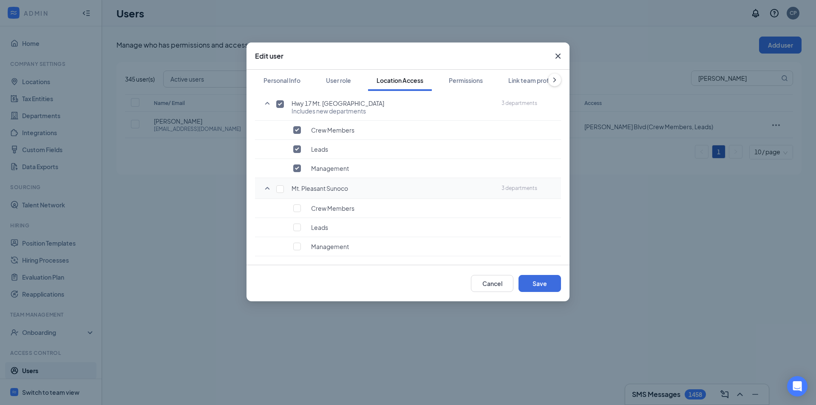
click at [280, 185] on div "Mt. Pleasant Sunoco" at bounding box center [386, 187] width 213 height 8
click at [279, 190] on input "checkbox" at bounding box center [280, 189] width 8 height 8
checkbox input "true"
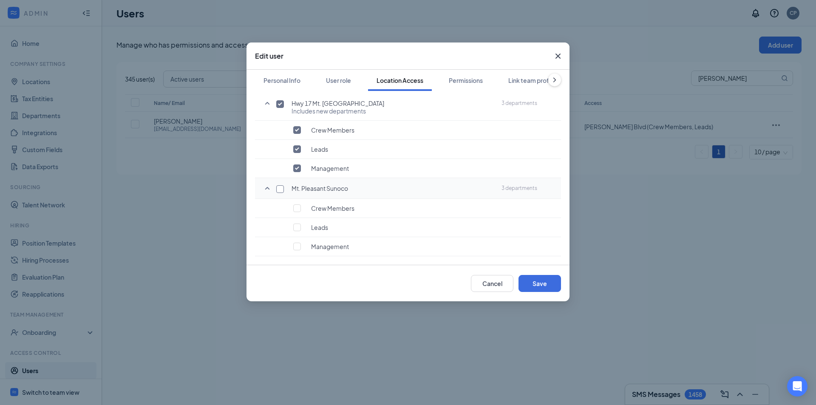
checkbox input "true"
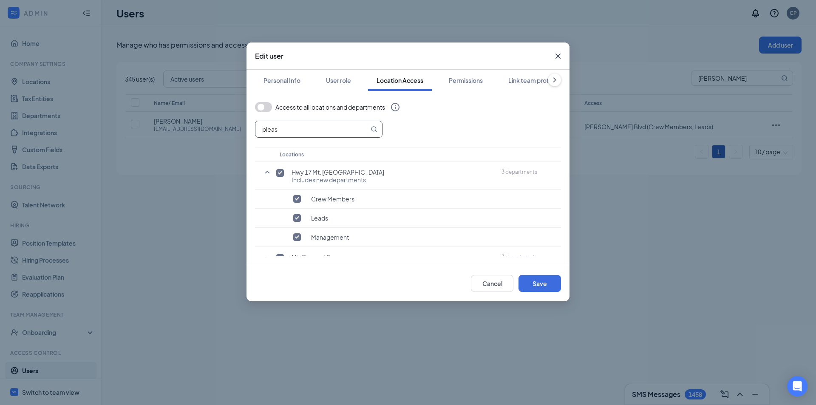
click at [293, 125] on input "pleas" at bounding box center [311, 129] width 113 height 16
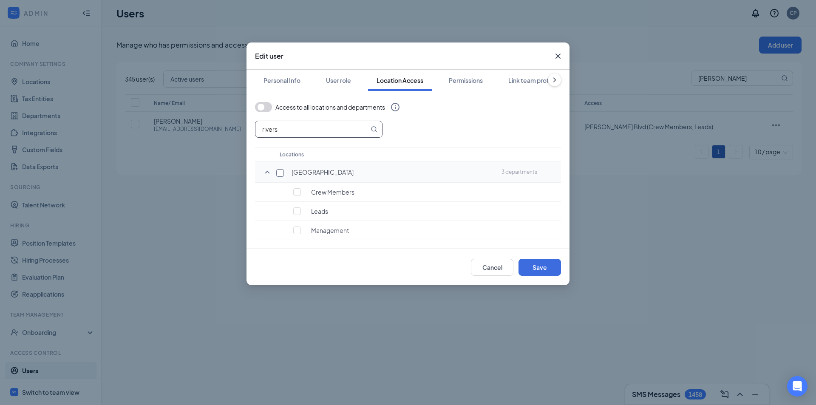
type input "rivers"
click at [279, 172] on input "checkbox" at bounding box center [280, 173] width 8 height 8
checkbox input "true"
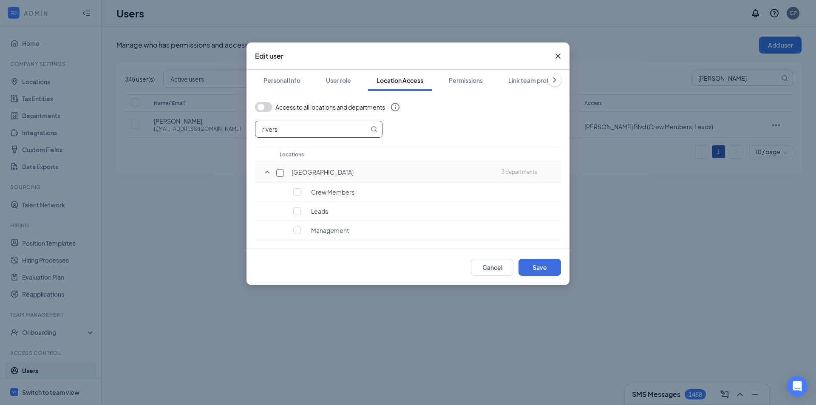
checkbox input "true"
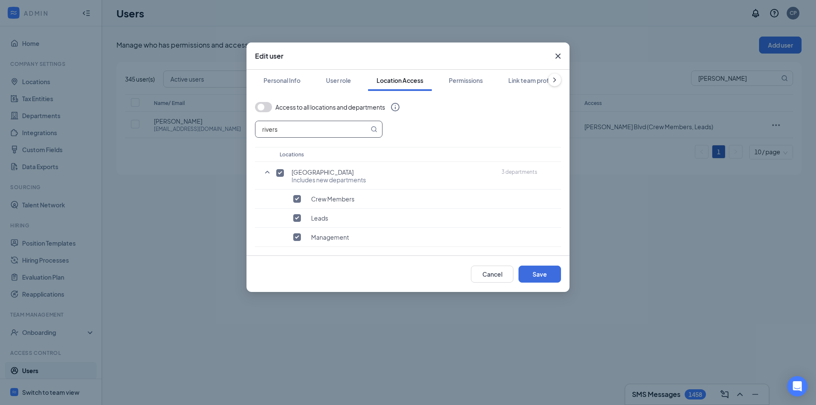
click at [280, 128] on input "rivers" at bounding box center [311, 129] width 113 height 16
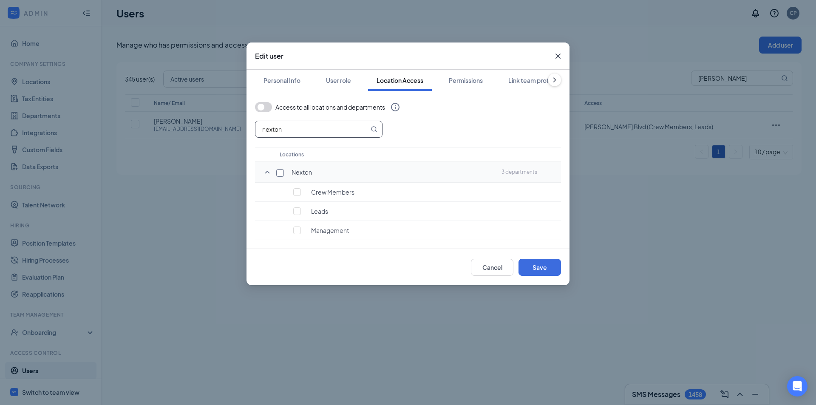
type input "nexton"
drag, startPoint x: 278, startPoint y: 175, endPoint x: 285, endPoint y: 124, distance: 51.8
click at [278, 173] on input "checkbox" at bounding box center [280, 173] width 8 height 8
checkbox input "true"
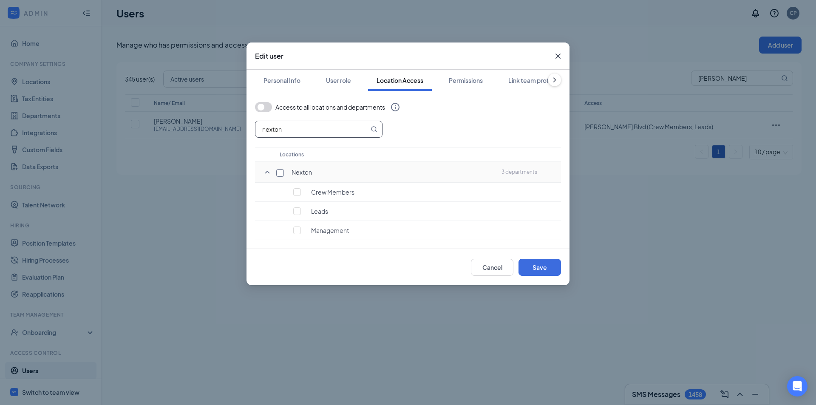
checkbox input "true"
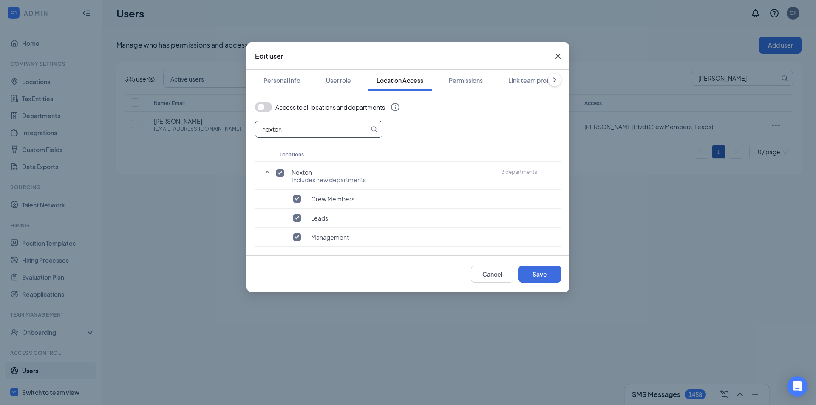
click at [285, 122] on input "nexton" at bounding box center [311, 129] width 113 height 16
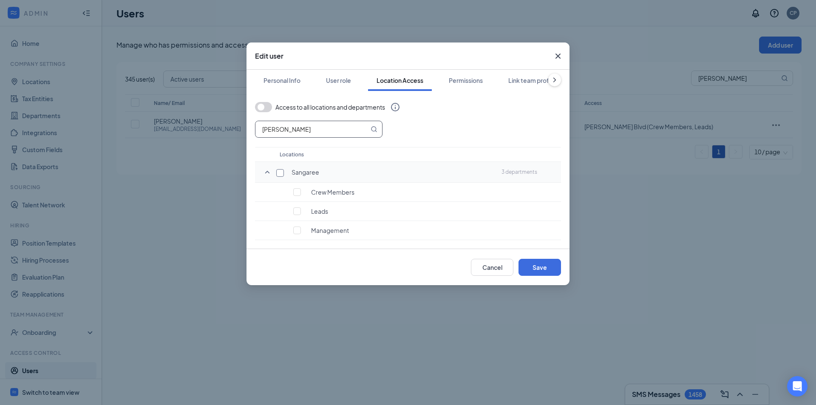
type input "[PERSON_NAME]"
drag, startPoint x: 279, startPoint y: 173, endPoint x: 280, endPoint y: 132, distance: 41.7
click at [279, 173] on input "checkbox" at bounding box center [280, 173] width 8 height 8
checkbox input "true"
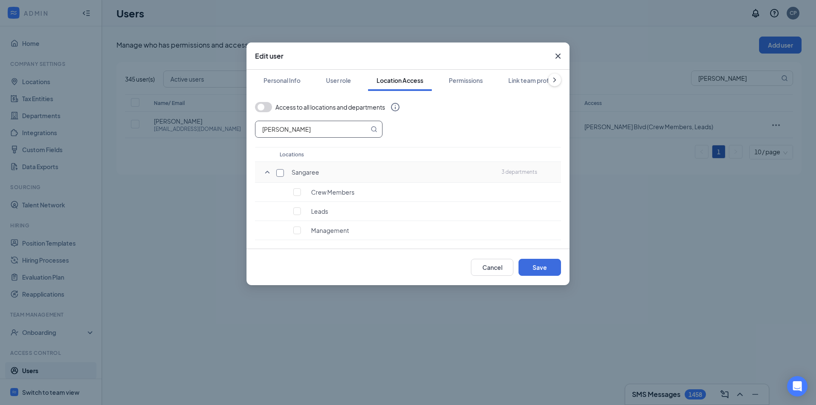
checkbox input "true"
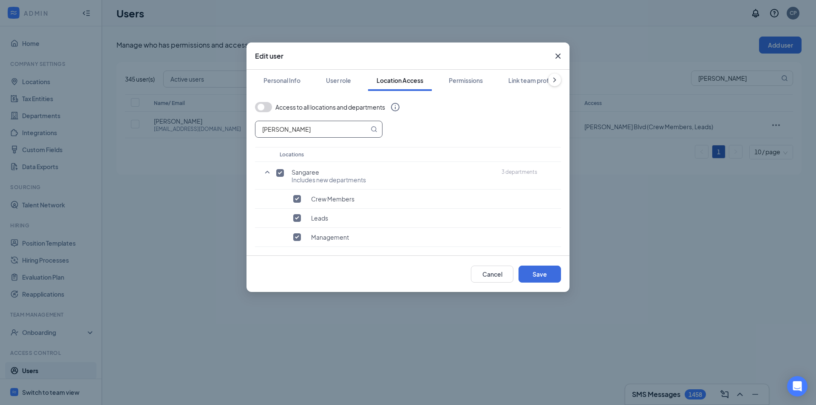
click at [282, 128] on input "[PERSON_NAME]" at bounding box center [311, 129] width 113 height 16
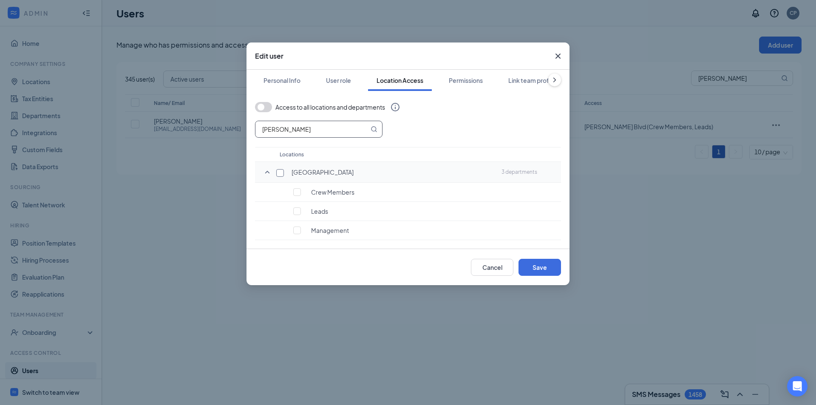
type input "[PERSON_NAME]"
click at [280, 171] on input "checkbox" at bounding box center [280, 173] width 8 height 8
checkbox input "true"
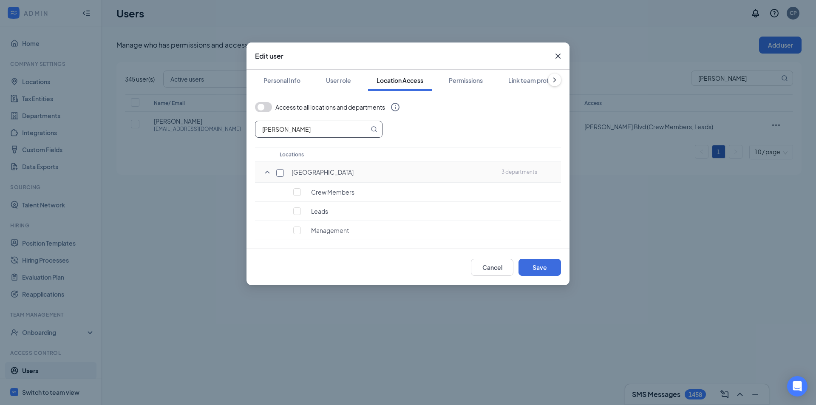
checkbox input "true"
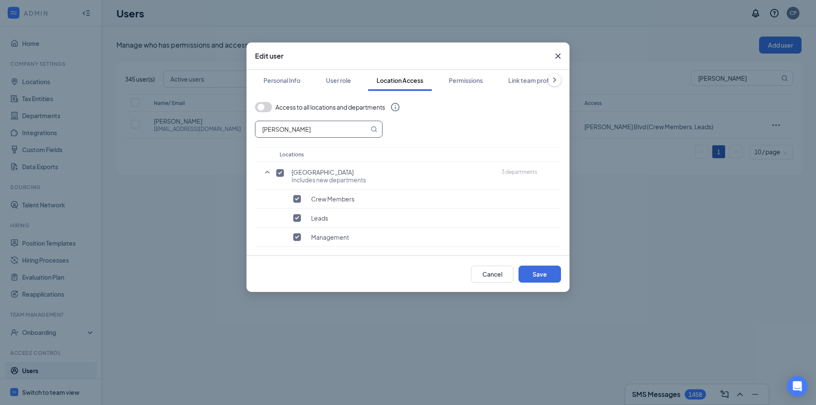
click at [278, 130] on input "[PERSON_NAME]" at bounding box center [311, 129] width 113 height 16
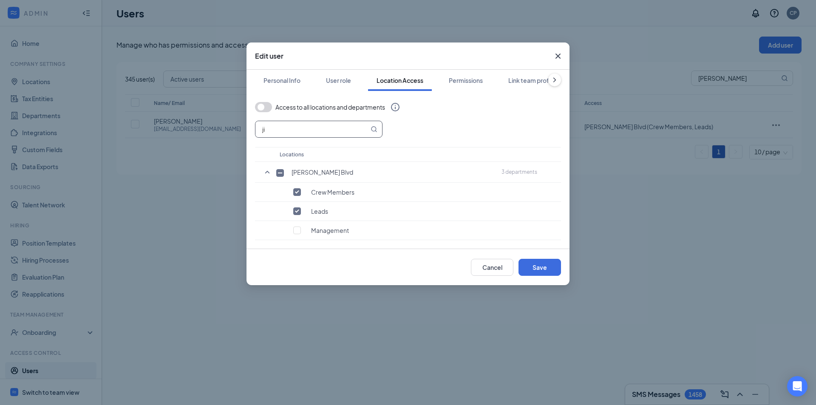
type input "j"
type input "mag"
drag, startPoint x: 277, startPoint y: 176, endPoint x: 276, endPoint y: 170, distance: 5.3
click at [277, 174] on input "checkbox" at bounding box center [280, 173] width 8 height 8
checkbox input "true"
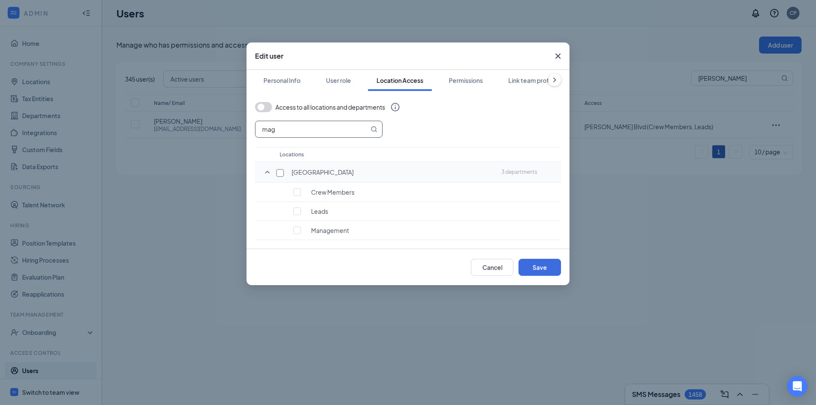
checkbox input "true"
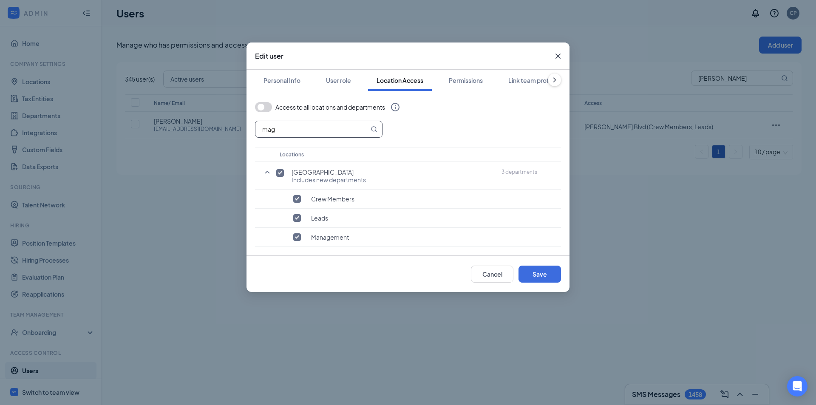
click at [278, 123] on input "mag" at bounding box center [311, 129] width 113 height 16
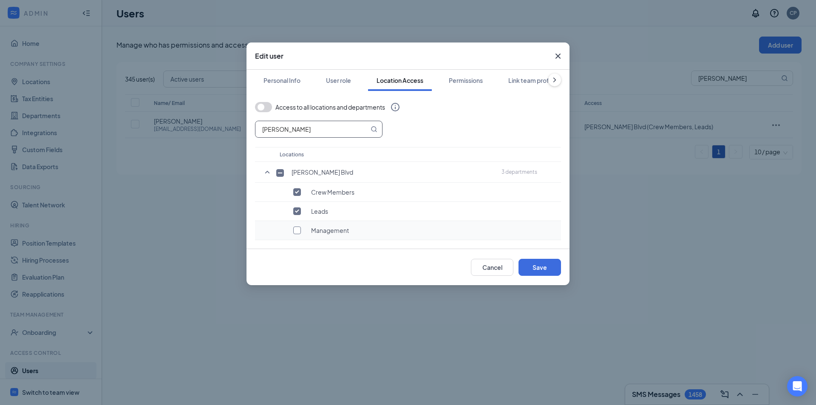
type input "[PERSON_NAME]"
click at [298, 229] on input "checkbox" at bounding box center [297, 231] width 8 height 8
checkbox input "true"
click at [301, 122] on input "[PERSON_NAME]" at bounding box center [311, 129] width 113 height 16
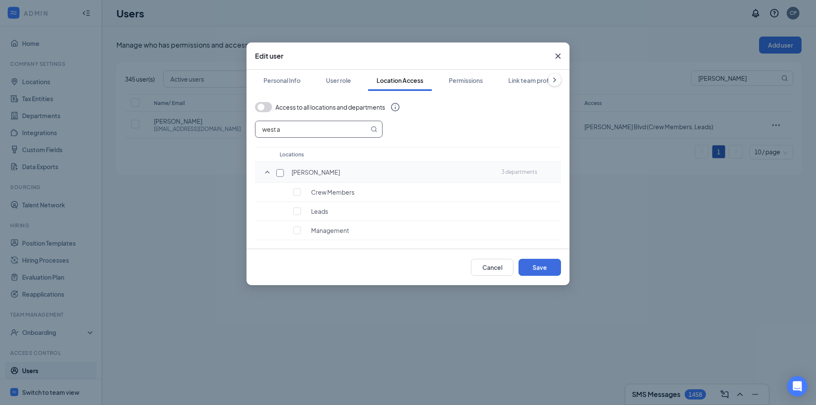
type input "west a"
click at [283, 174] on input "checkbox" at bounding box center [280, 173] width 8 height 8
checkbox input "true"
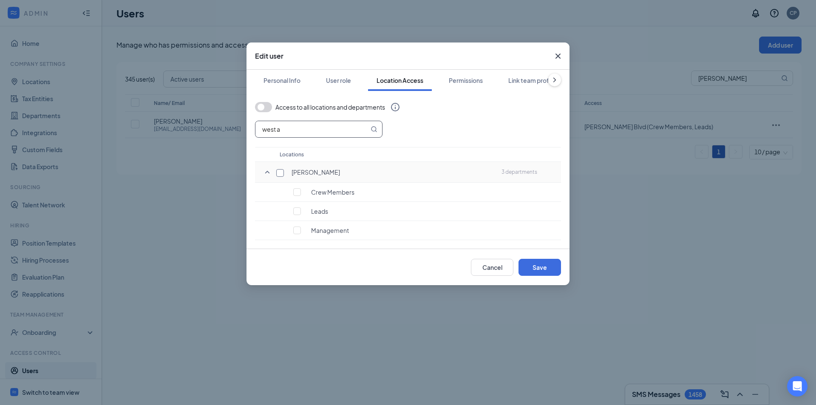
checkbox input "true"
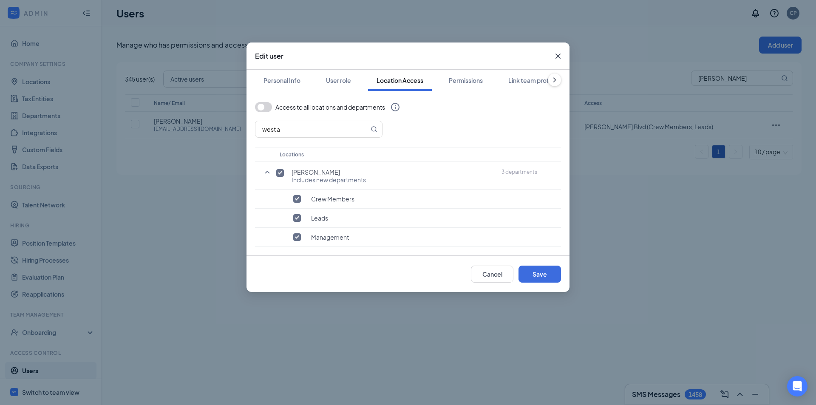
click at [283, 141] on div "west a Locations [PERSON_NAME] Includes new departments 3 departments Crew Memb…" at bounding box center [408, 184] width 306 height 126
click at [283, 132] on input "west a" at bounding box center [311, 129] width 113 height 16
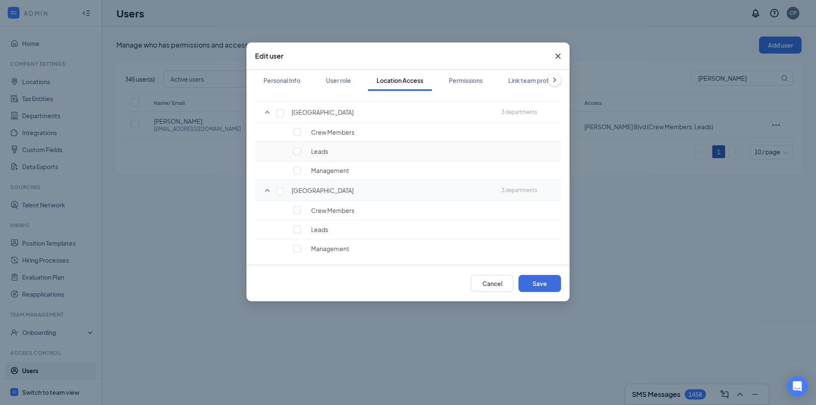
scroll to position [140, 0]
type input "univer"
click at [281, 189] on input "checkbox" at bounding box center [280, 189] width 8 height 8
checkbox input "true"
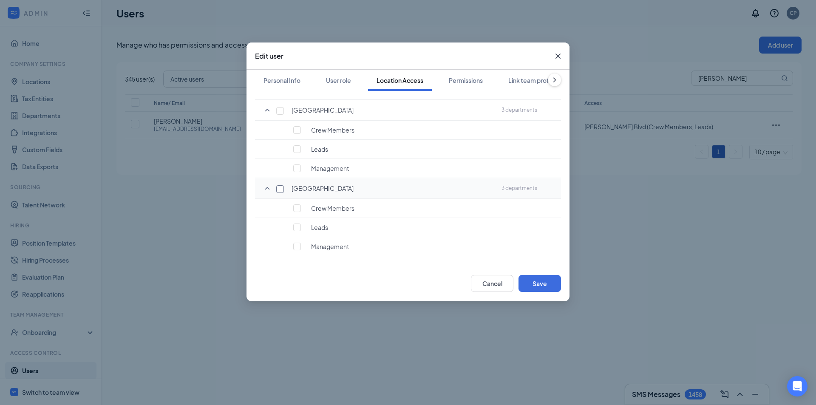
checkbox input "true"
click at [281, 111] on input "checkbox" at bounding box center [280, 111] width 8 height 8
checkbox input "true"
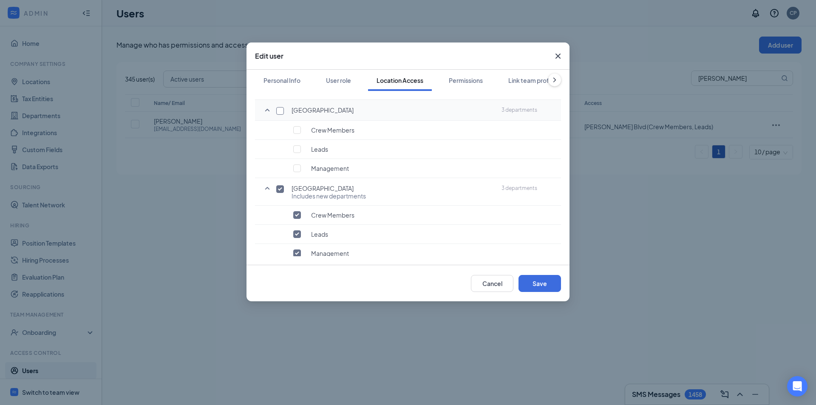
checkbox input "true"
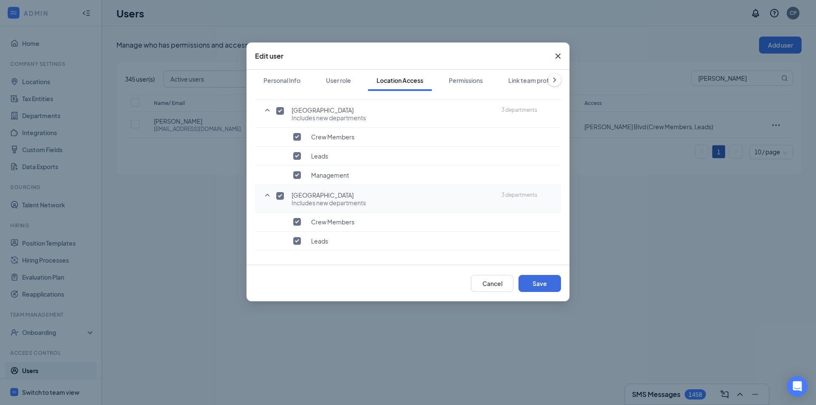
click at [282, 193] on input "checkbox" at bounding box center [280, 196] width 8 height 8
checkbox input "false"
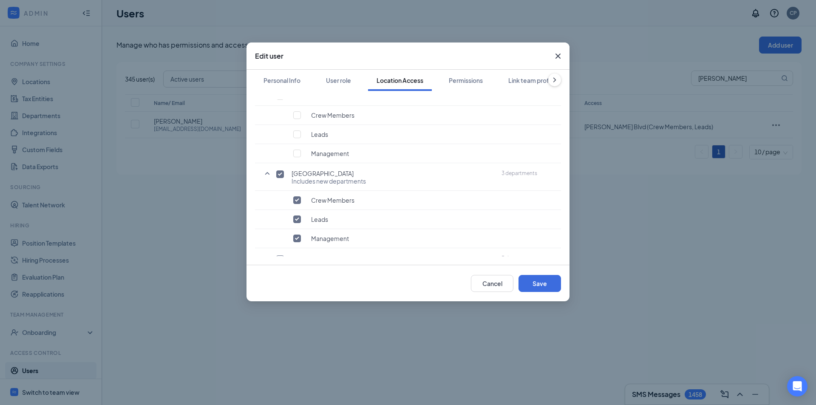
scroll to position [0, 0]
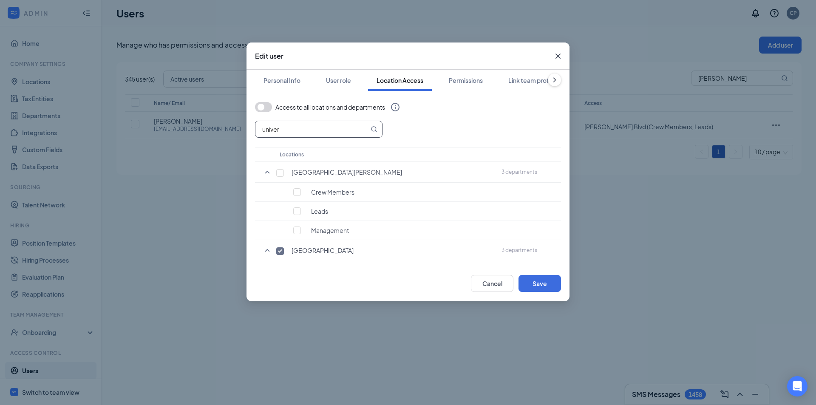
click at [292, 127] on input "univer" at bounding box center [311, 129] width 113 height 16
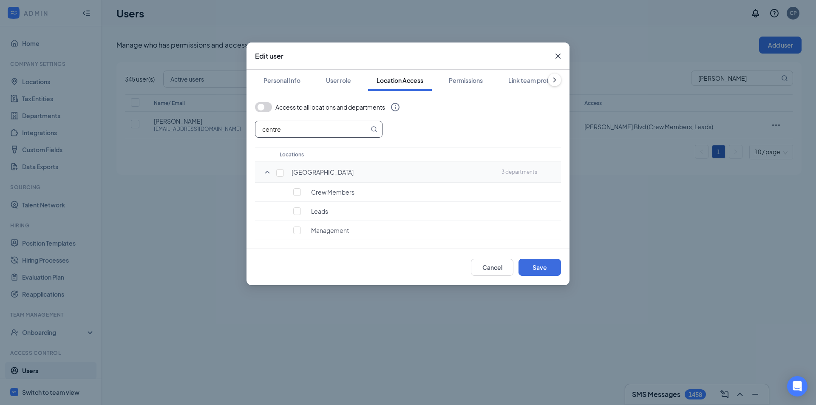
type input "centre"
click at [278, 175] on input "checkbox" at bounding box center [280, 173] width 8 height 8
checkbox input "true"
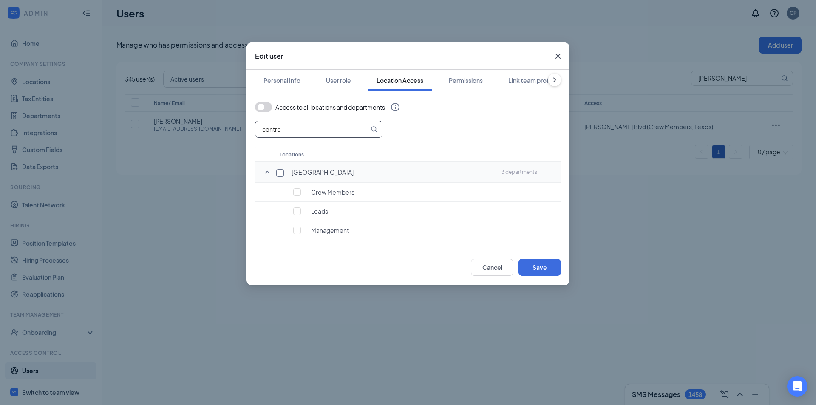
checkbox input "true"
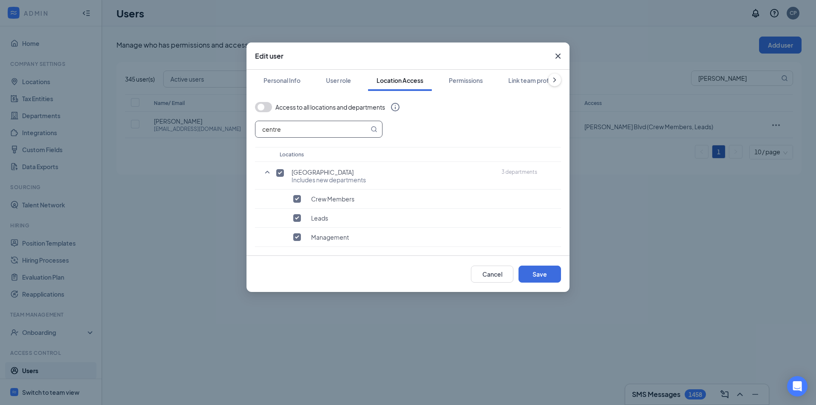
click at [276, 127] on input "centre" at bounding box center [311, 129] width 113 height 16
click at [276, 126] on input "centre" at bounding box center [311, 129] width 113 height 16
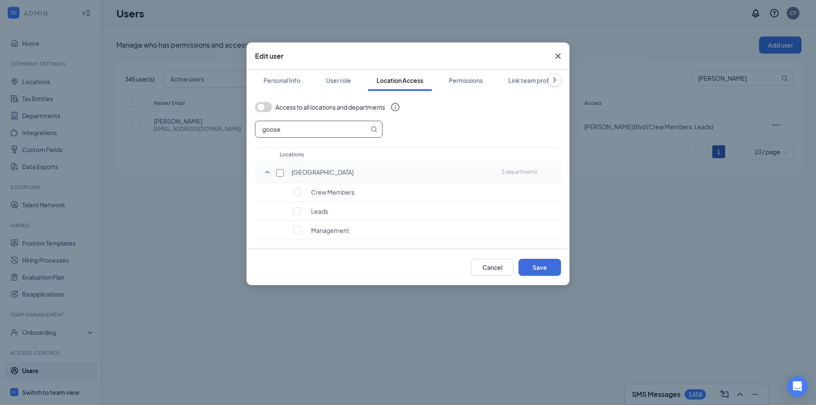
type input "goose"
click at [276, 170] on input "checkbox" at bounding box center [280, 173] width 8 height 8
checkbox input "true"
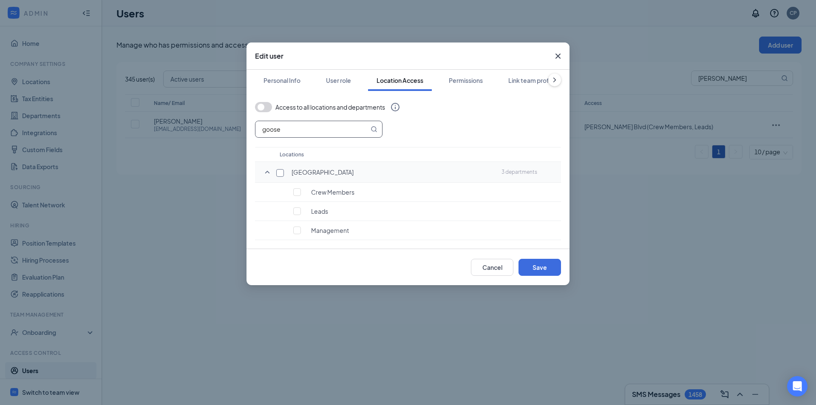
checkbox input "true"
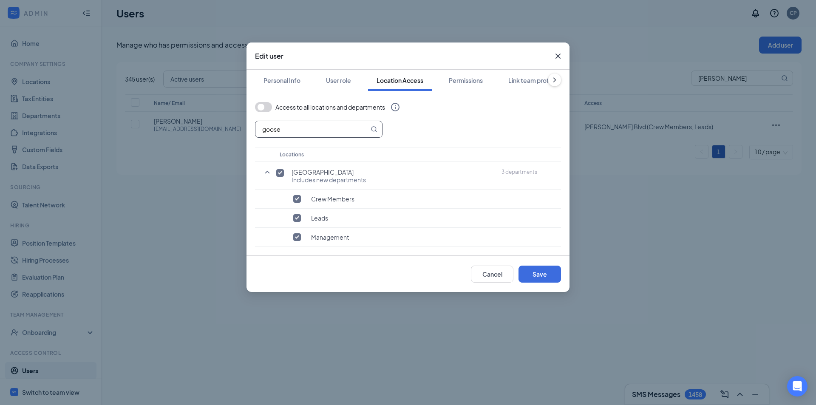
click at [284, 130] on input "goose" at bounding box center [311, 129] width 113 height 16
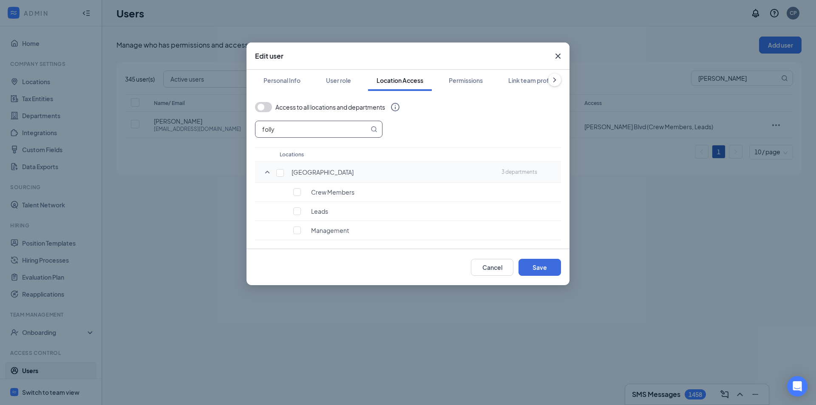
type input "folly"
click at [279, 169] on td "[GEOGRAPHIC_DATA]" at bounding box center [386, 172] width 222 height 21
drag, startPoint x: 278, startPoint y: 171, endPoint x: 278, endPoint y: 144, distance: 27.2
click at [278, 169] on input "checkbox" at bounding box center [280, 173] width 8 height 8
checkbox input "true"
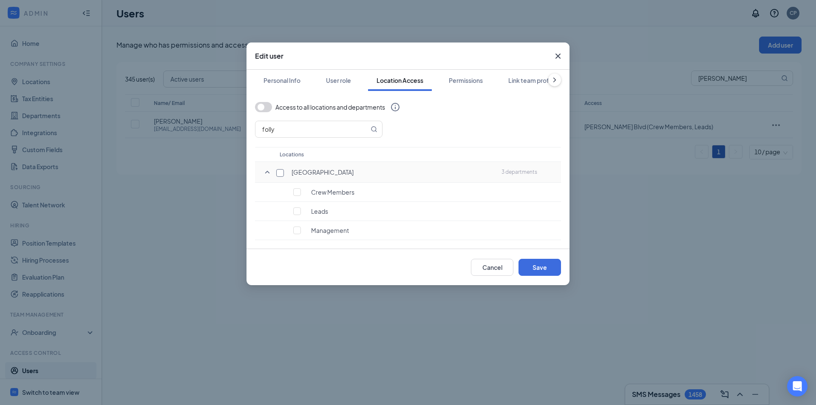
checkbox input "true"
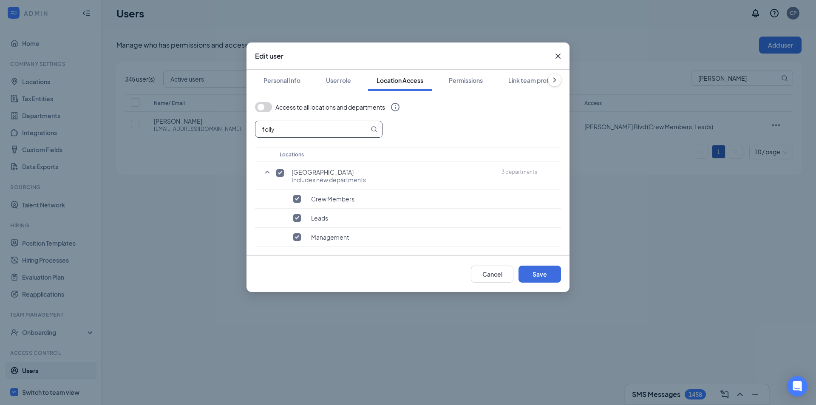
click at [280, 124] on input "folly" at bounding box center [311, 129] width 113 height 16
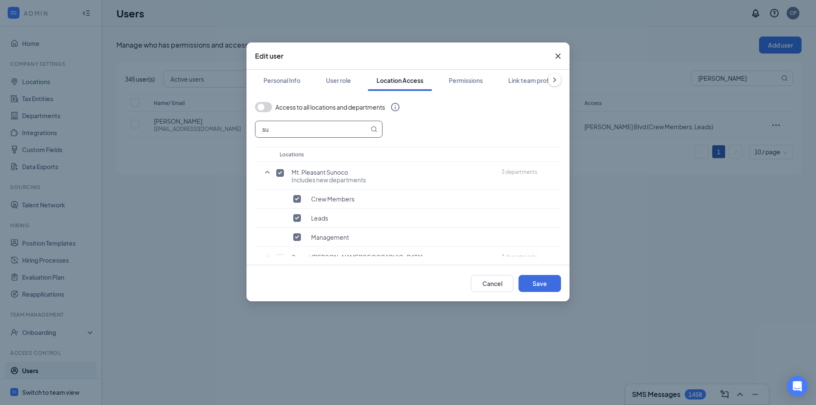
type input "s"
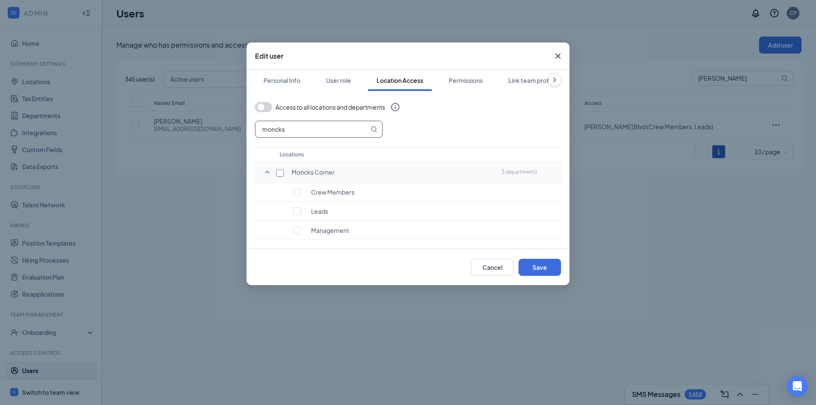
type input "moncks"
drag, startPoint x: 281, startPoint y: 171, endPoint x: 346, endPoint y: 71, distance: 119.2
click at [281, 171] on input "checkbox" at bounding box center [280, 173] width 8 height 8
checkbox input "true"
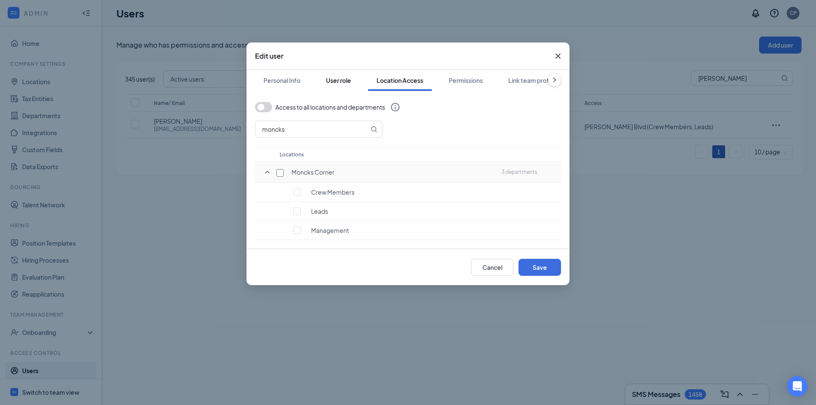
checkbox input "true"
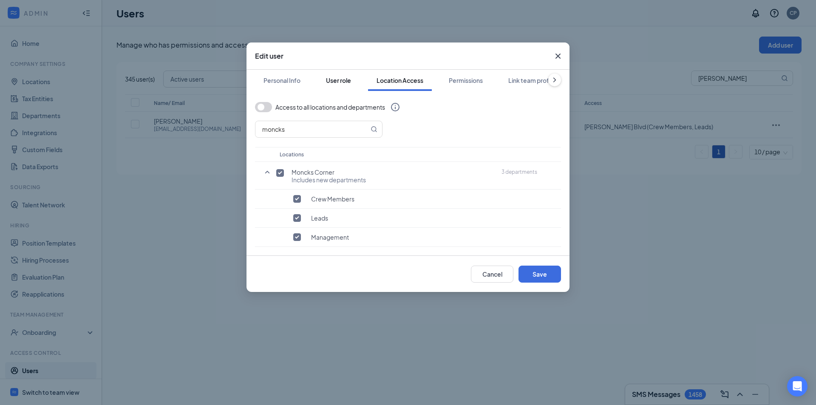
click at [334, 79] on div "User role" at bounding box center [338, 80] width 25 height 8
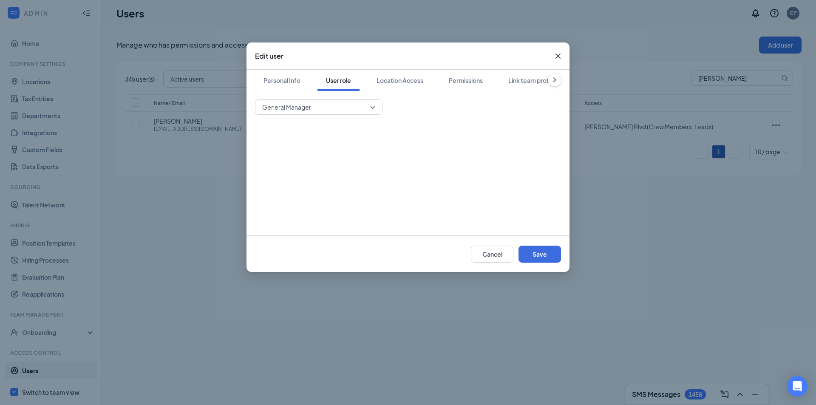
click at [325, 107] on span "General Manager" at bounding box center [314, 107] width 105 height 13
click at [300, 150] on span "District Manager" at bounding box center [284, 148] width 45 height 9
click at [546, 253] on button "Save" at bounding box center [539, 254] width 42 height 17
